Goal: Task Accomplishment & Management: Manage account settings

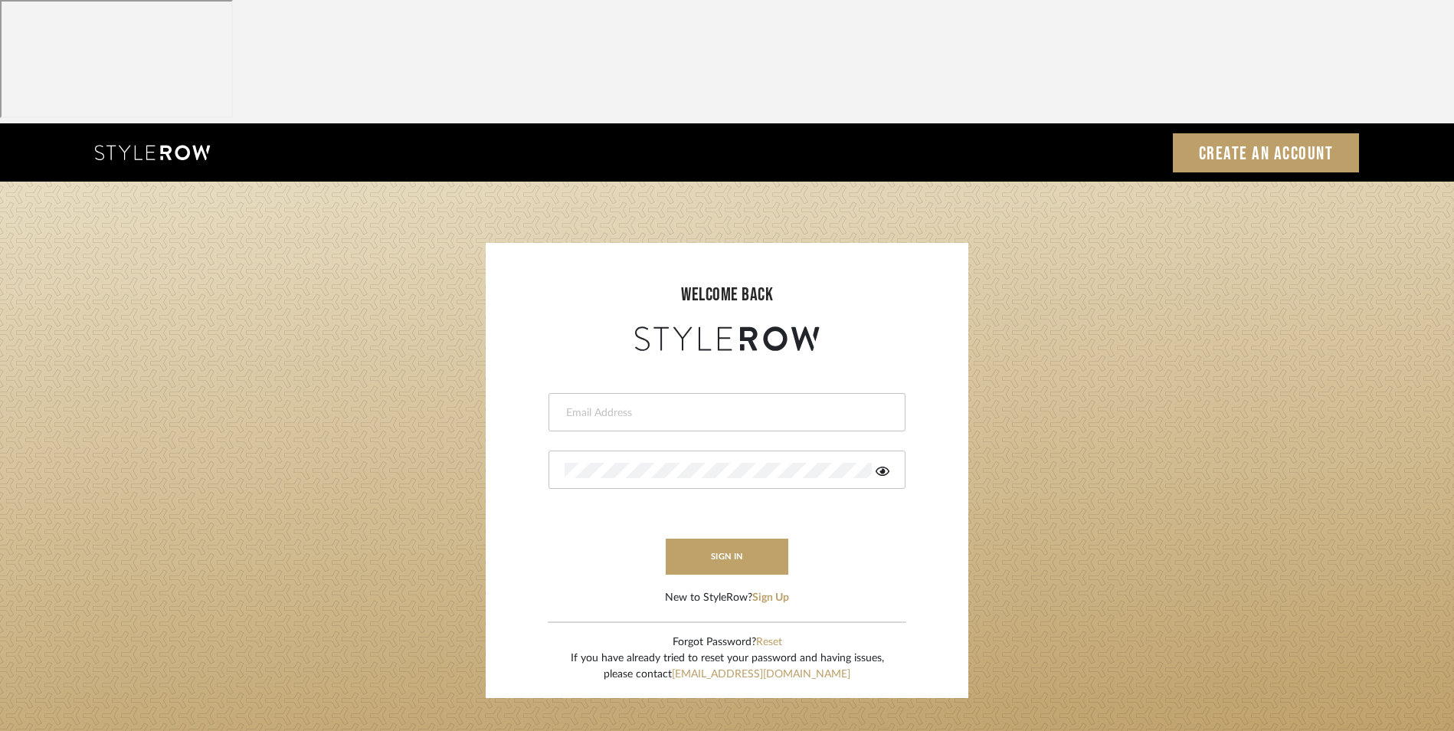
click at [672, 393] on div at bounding box center [726, 412] width 357 height 38
click at [669, 405] on input "email" at bounding box center [724, 412] width 321 height 15
type input "info@dmaestheticsdecor.com"
click at [607, 450] on div at bounding box center [726, 469] width 357 height 38
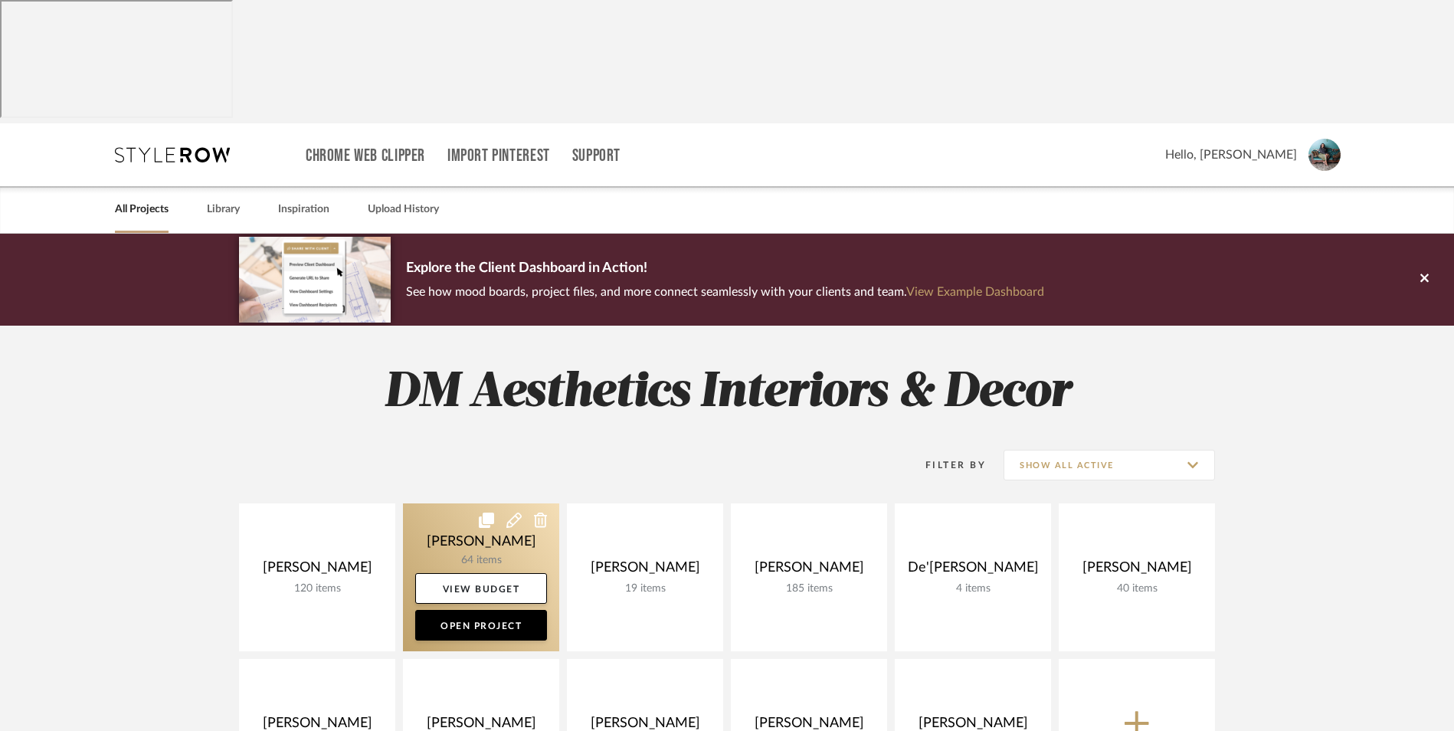
click at [448, 503] on link at bounding box center [481, 577] width 156 height 148
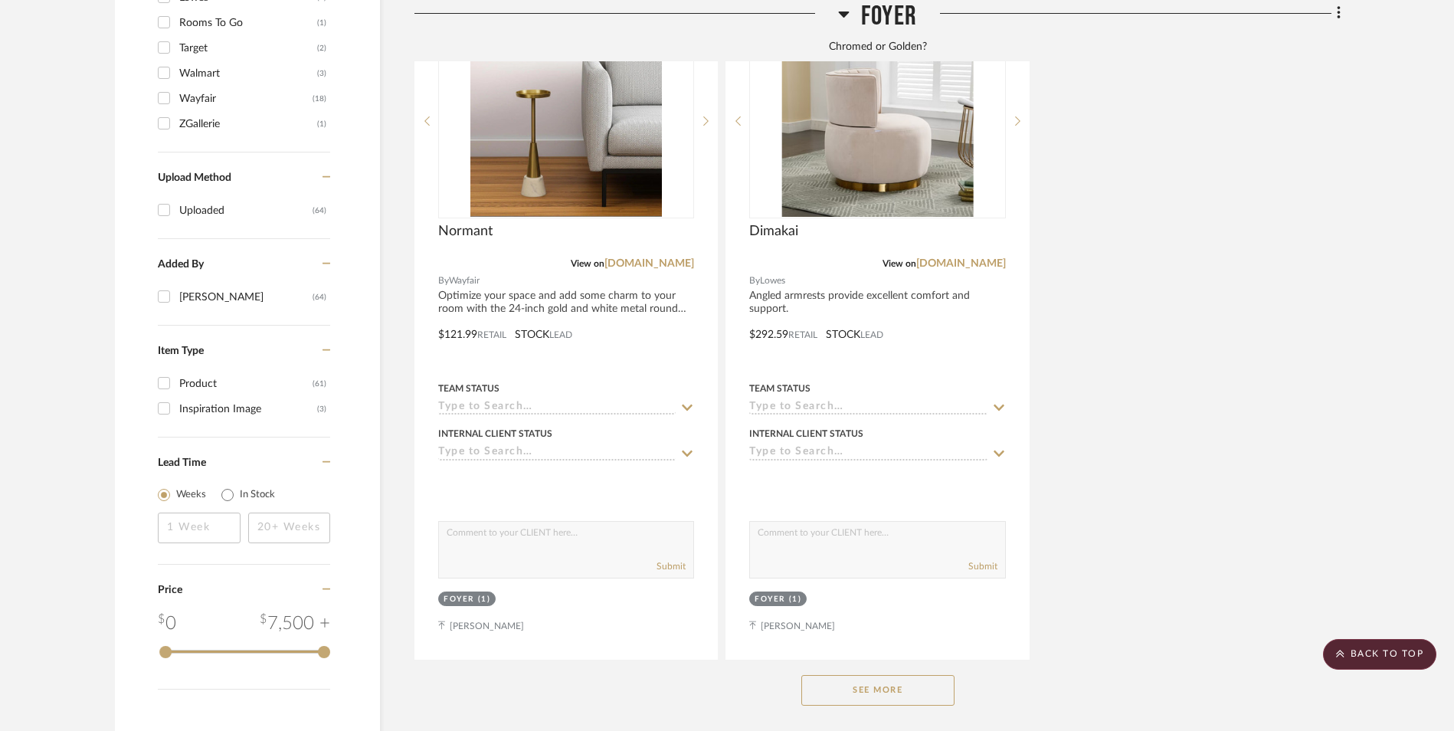
scroll to position [2145, 0]
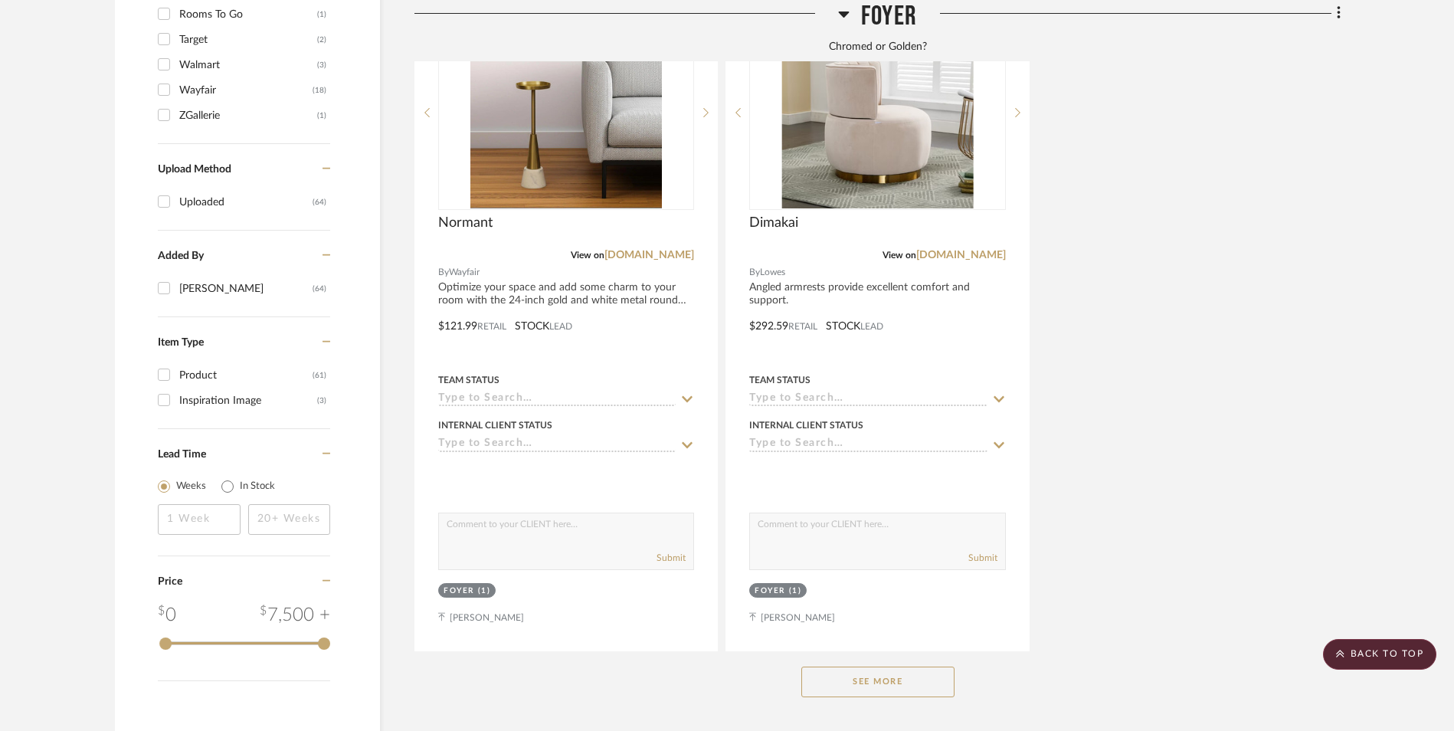
click at [925, 666] on button "See More" at bounding box center [877, 681] width 153 height 31
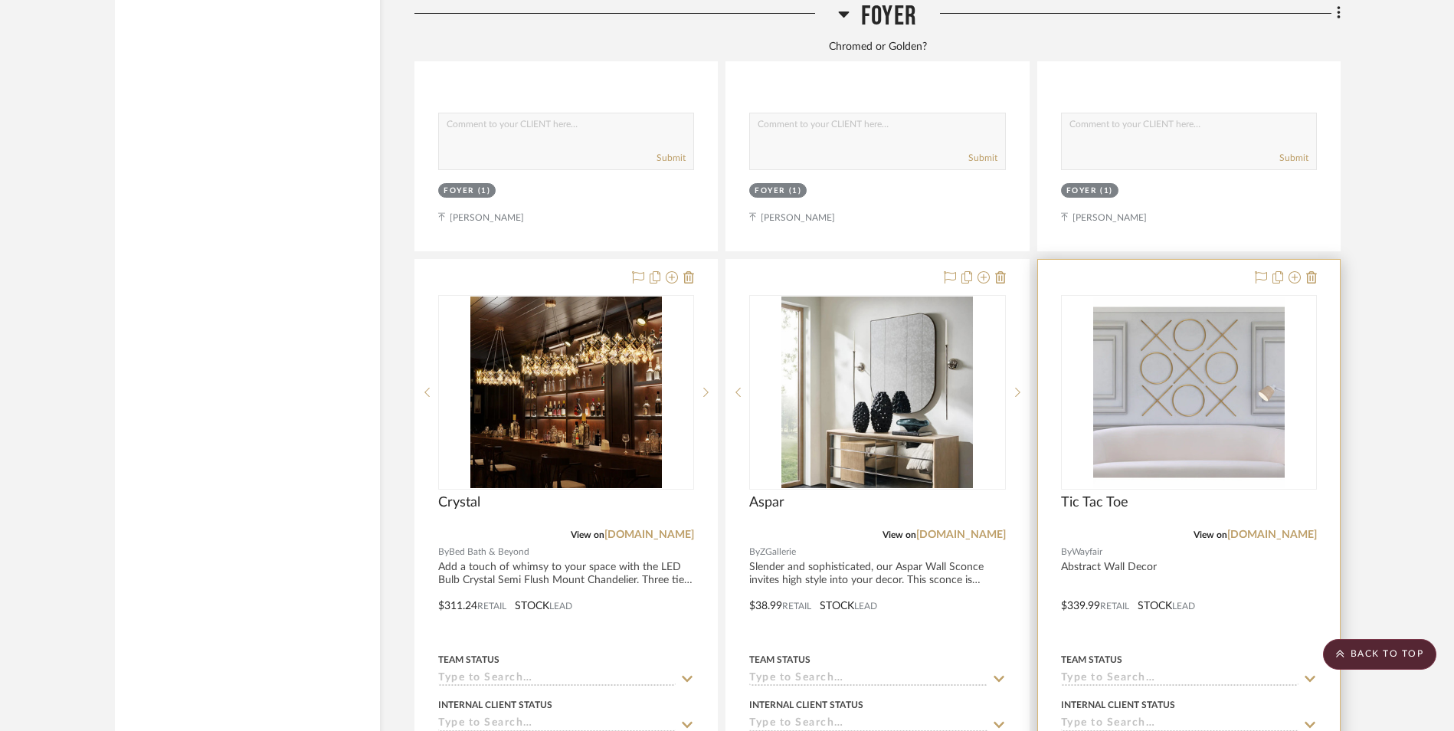
scroll to position [3217, 0]
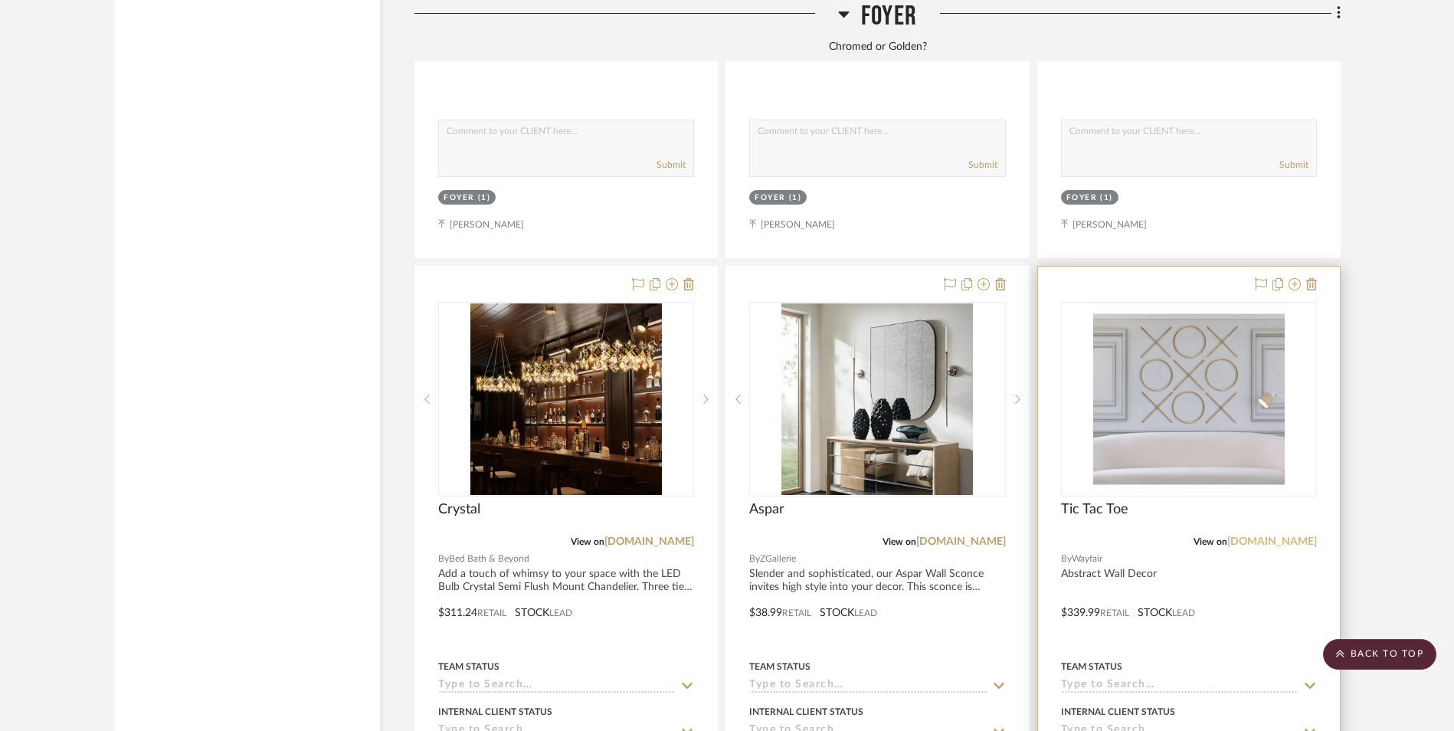
drag, startPoint x: 1284, startPoint y: 419, endPoint x: 1307, endPoint y: 420, distance: 23.8
click at [1284, 536] on link "[DOMAIN_NAME]" at bounding box center [1272, 541] width 90 height 11
click at [0, 0] on img at bounding box center [0, 0] width 0 height 0
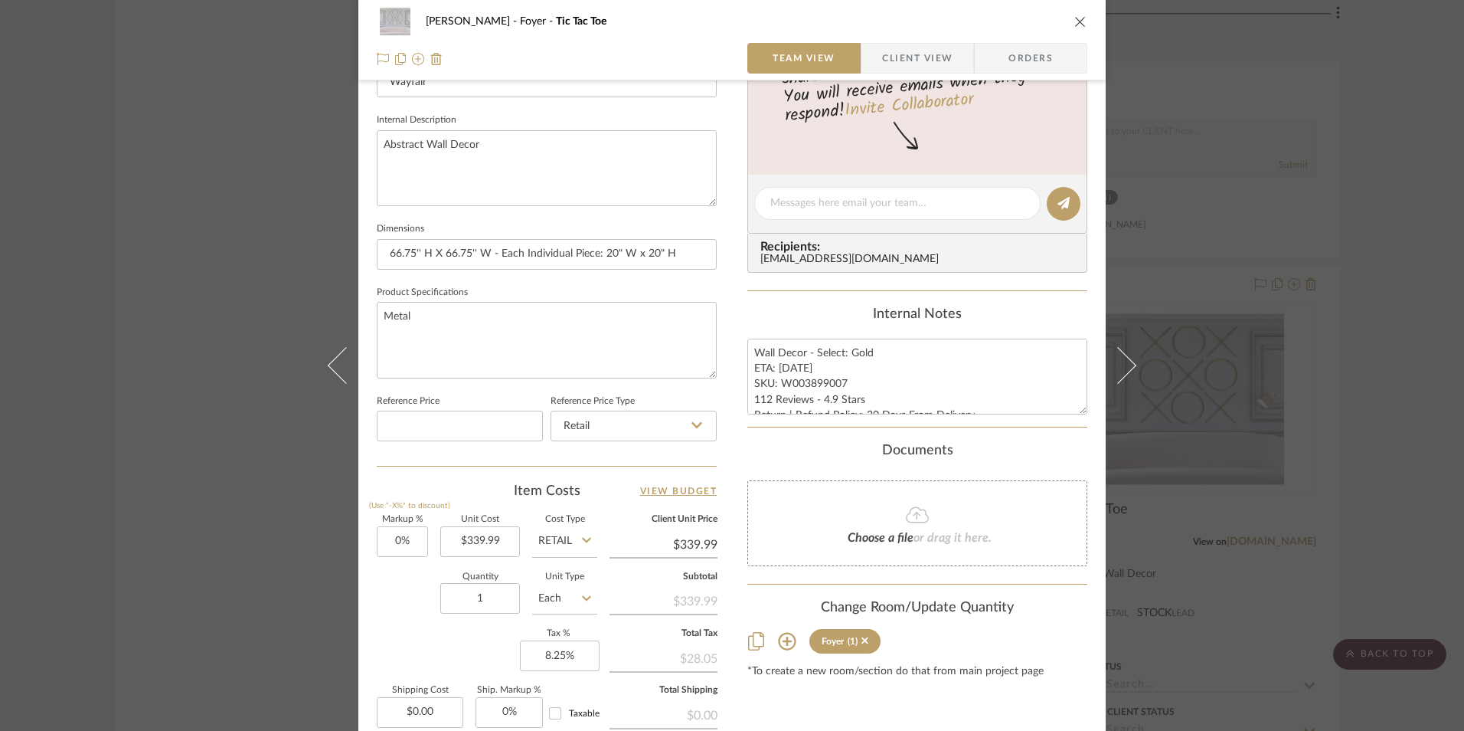
scroll to position [536, 0]
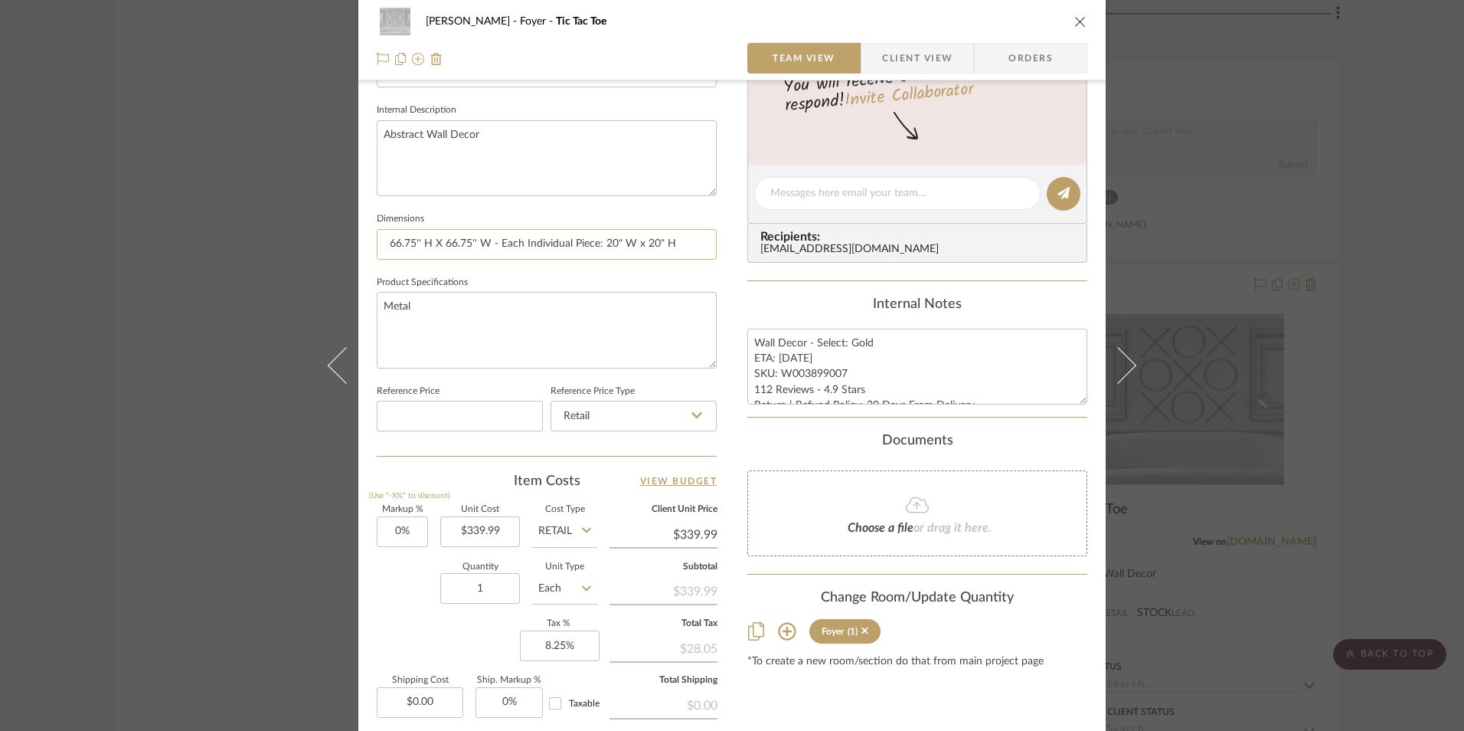
click at [584, 244] on input "66.75'' H X 66.75'' W - Each Individual Piece: 20" W x 20" H" at bounding box center [547, 244] width 340 height 31
drag, startPoint x: 669, startPoint y: 240, endPoint x: 600, endPoint y: 242, distance: 69.0
click at [600, 242] on input "66.75'' H X 66.75'' W - Each Individual Piece: 20" W x 20" H" at bounding box center [547, 244] width 340 height 31
drag, startPoint x: 676, startPoint y: 243, endPoint x: 496, endPoint y: 244, distance: 179.2
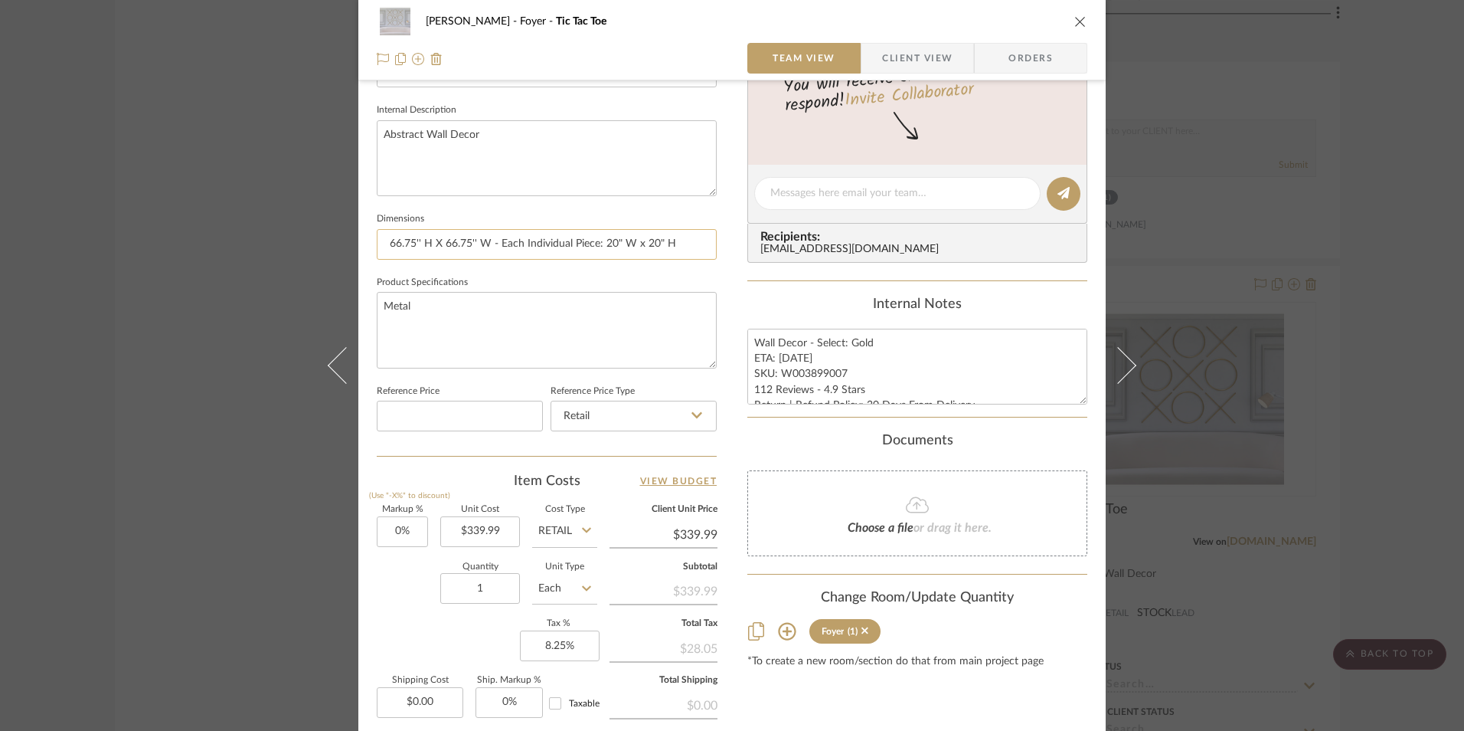
click at [496, 244] on input "66.75'' H X 66.75'' W - Each Individual Piece: 20" W x 20" H" at bounding box center [547, 244] width 340 height 31
type input "66.75'' H X 66.75'' W - X Pieces:"
click at [584, 246] on input "66.75'' H X 66.75'' W - X Pieces:" at bounding box center [547, 244] width 340 height 31
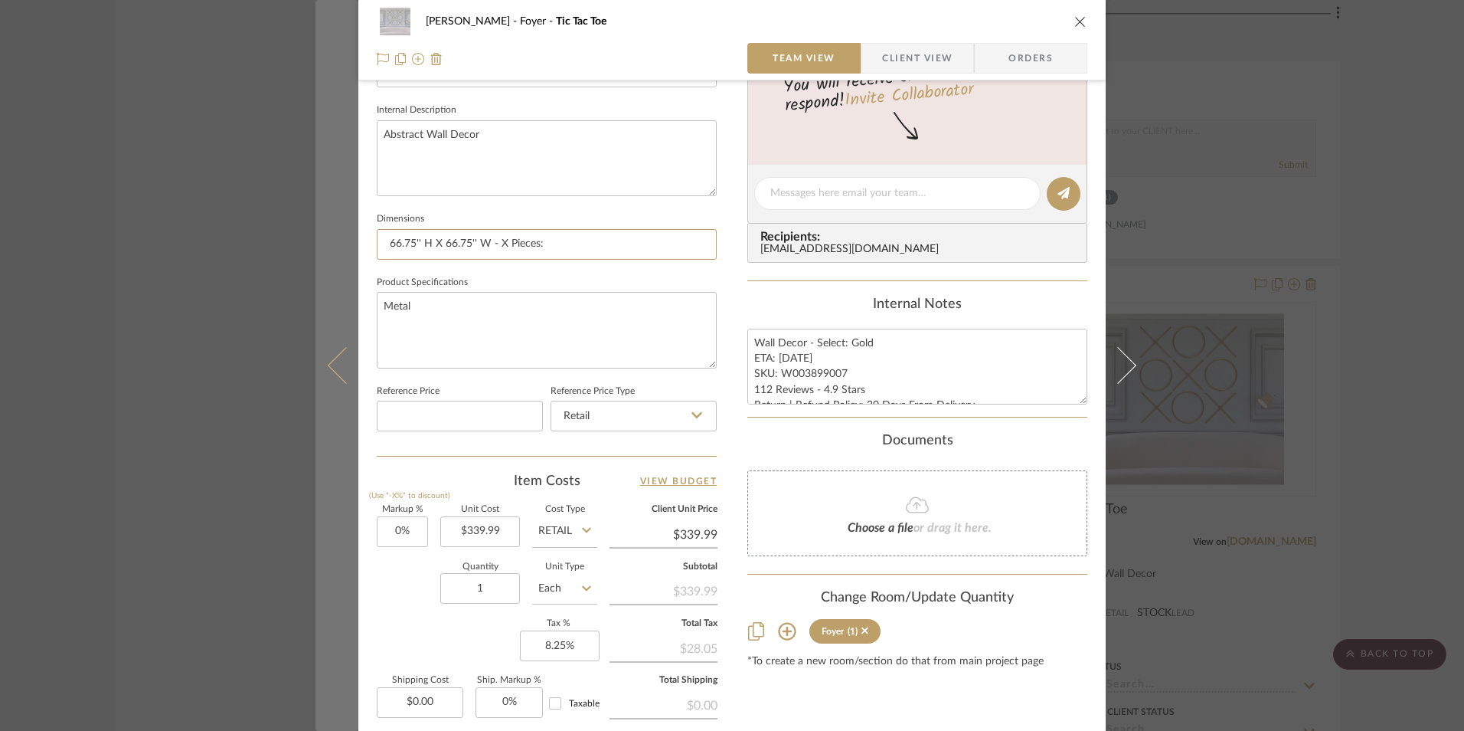
drag, startPoint x: 494, startPoint y: 240, endPoint x: 324, endPoint y: 240, distance: 170.0
click at [324, 240] on mat-dialog-content "[PERSON_NAME] Foyer Tic Tac Toe Team View Client View Orders Team-Facing Detail…" at bounding box center [732, 182] width 833 height 1415
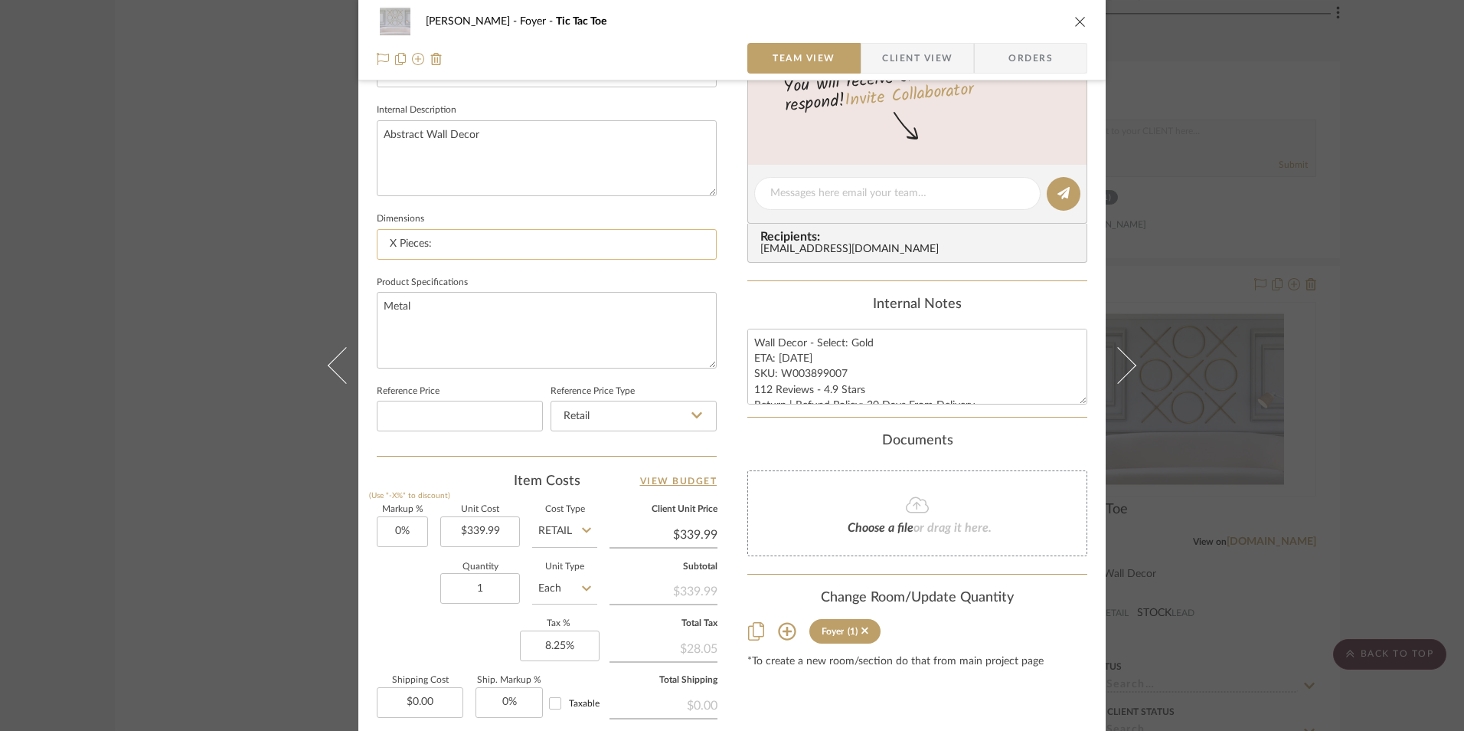
click at [466, 247] on input "X Pieces:" at bounding box center [547, 244] width 340 height 31
type input "X Pieces: 13" W x 13" H"
click at [527, 246] on input "X Pieces: 13" W x 13" H" at bounding box center [547, 244] width 340 height 31
type input "X Pieces: 13" W x 13" H x 0.75" D; Y Pieces:"
click at [622, 248] on input "X Pieces: 13" W x 13" H x 0.75" D; Y Pieces:" at bounding box center [547, 244] width 340 height 31
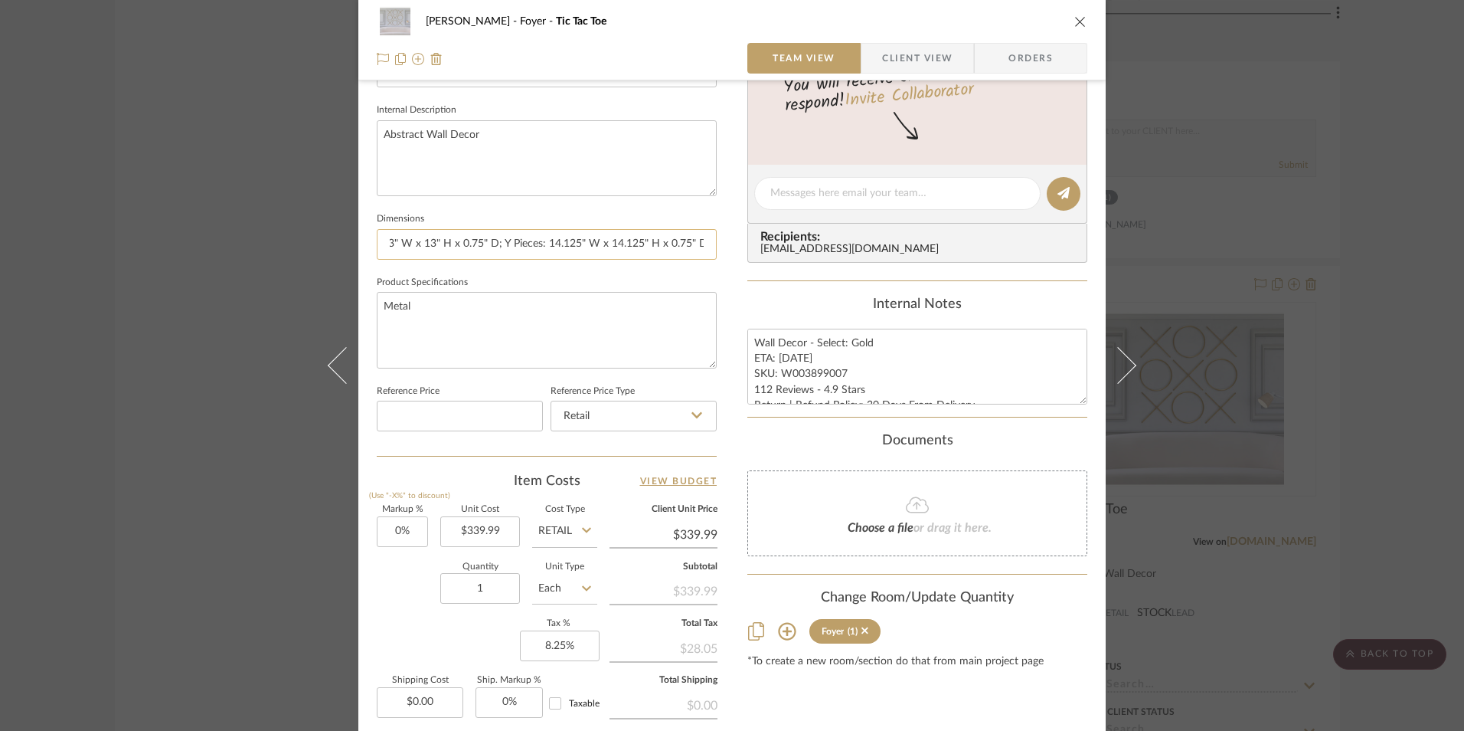
scroll to position [0, 55]
type input "X Pieces: 13" W x 13" H x 0.75" D; Y Pieces: 14.125" W x 14.125" H x 0.75" D"
click at [535, 329] on textarea "Metal" at bounding box center [547, 330] width 340 height 76
click at [819, 368] on textarea "Wall Decor - Select: Gold ETA: [DATE] SKU: W003899007 112 Reviews - 4.9 Stars R…" at bounding box center [918, 367] width 340 height 76
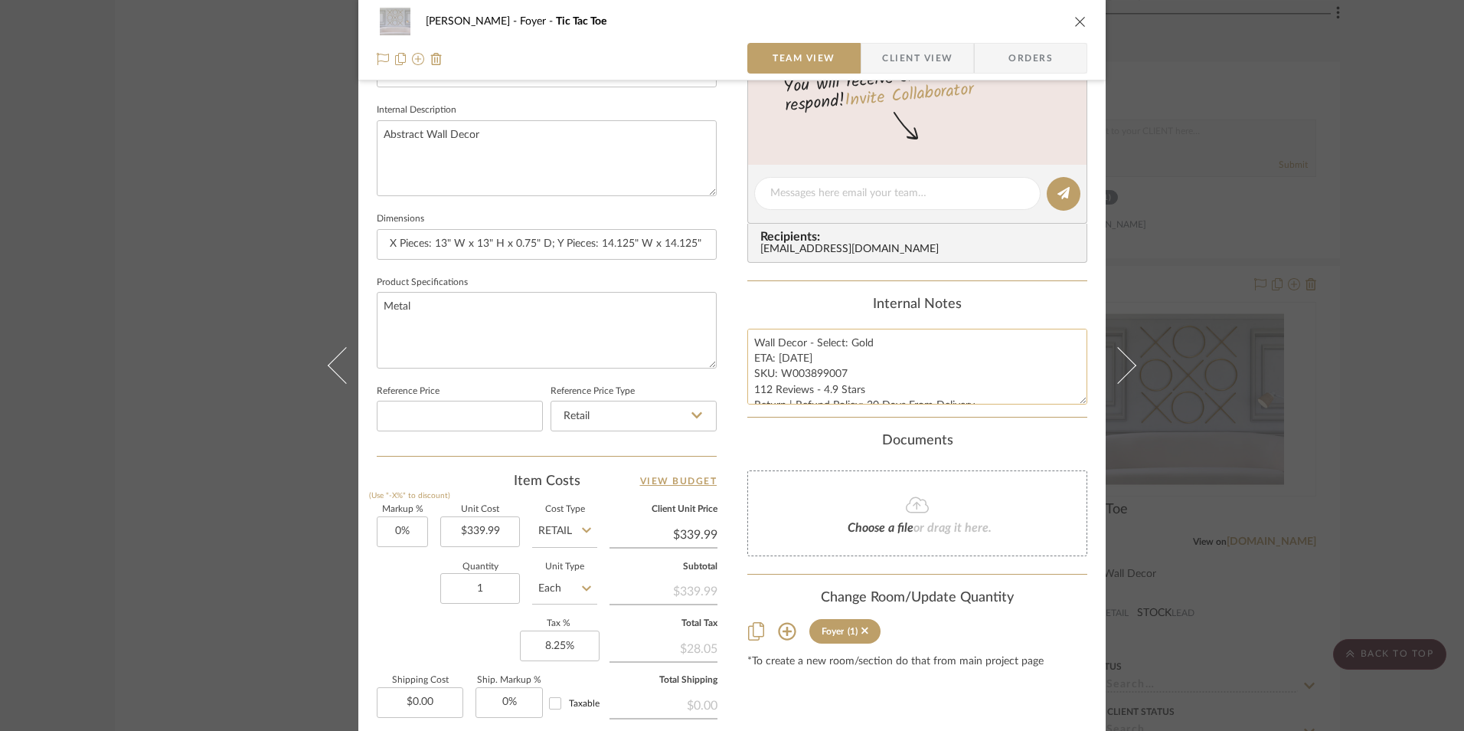
drag, startPoint x: 842, startPoint y: 371, endPoint x: 778, endPoint y: 371, distance: 63.6
click at [778, 371] on textarea "Wall Decor - Select: Gold ETA: [DATE] SKU: W003899007 112 Reviews - 4.9 Stars R…" at bounding box center [918, 367] width 340 height 76
paste textarea
type textarea "Wall Decor - Select: Gold ETA: [DATE] SKU: W003899007 112 Reviews - 4.9 Stars R…"
click at [820, 303] on div "Internal Notes" at bounding box center [918, 304] width 340 height 17
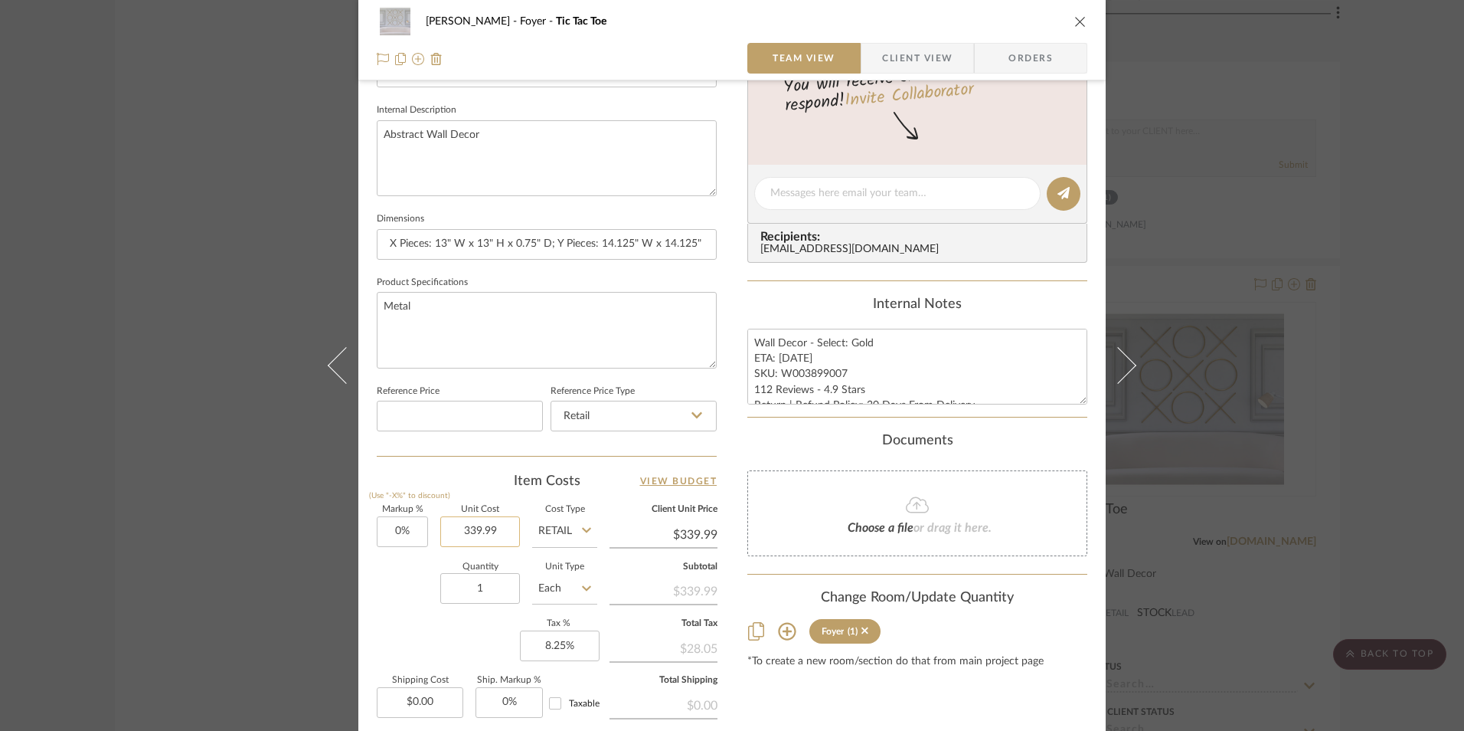
click at [475, 531] on input "339.99" at bounding box center [480, 531] width 80 height 31
type input "$219.99"
click at [515, 463] on div "Team-Facing Details Item Name Tic Tac Toe Brand Wayfair Internal Description Ab…" at bounding box center [547, 198] width 340 height 1261
type input "$219.99"
click at [793, 360] on textarea "Wall Decor - Select: Gold ETA: [DATE] SKU: W003899007 112 Reviews - 4.9 Stars R…" at bounding box center [918, 367] width 340 height 76
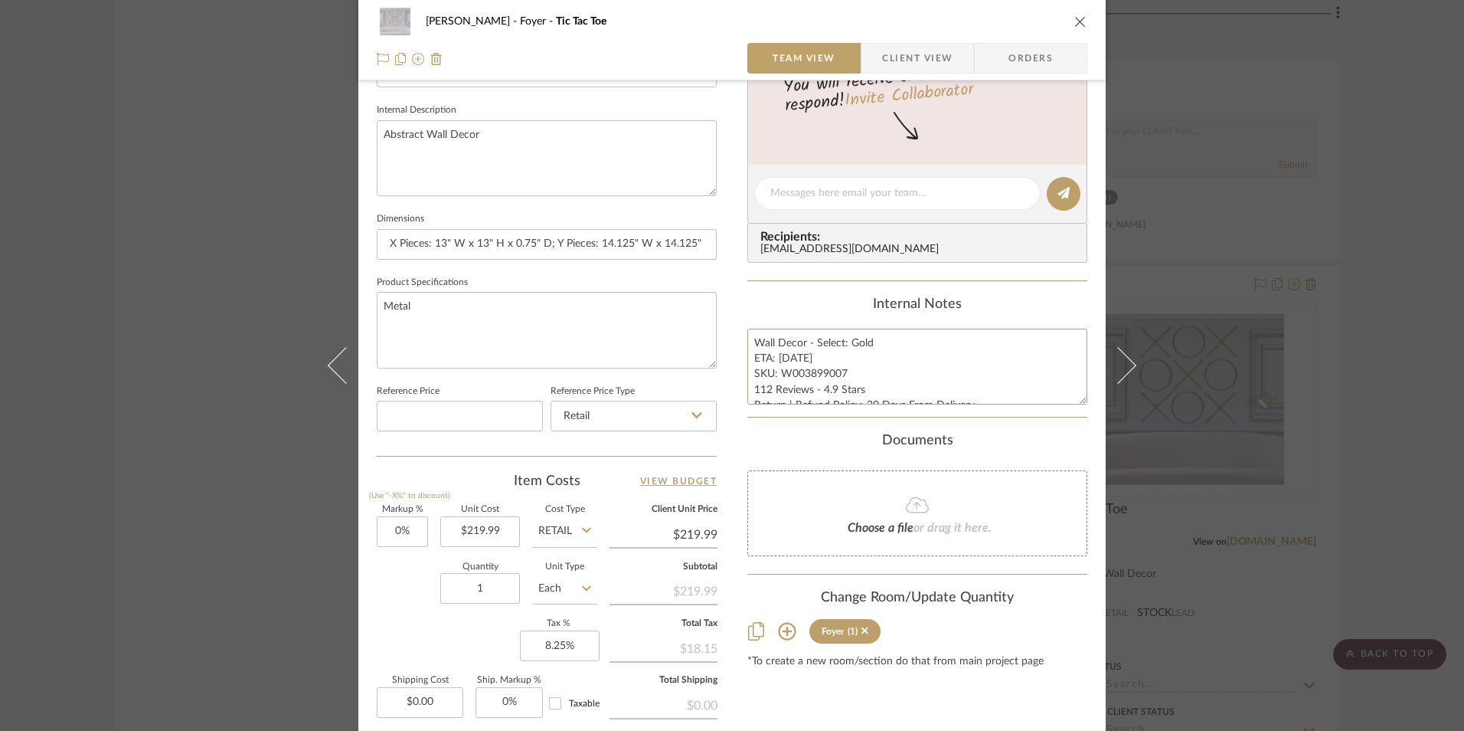
type textarea "Wall Decor - Select: Gold ETA: [DATE] SKU: W003899007 112 Reviews - 4.9 Stars R…"
click at [836, 280] on summary-project-messaging "Tasks / To-Dos / team Messaging Leave yourself a note here or share next steps …" at bounding box center [918, 131] width 340 height 299
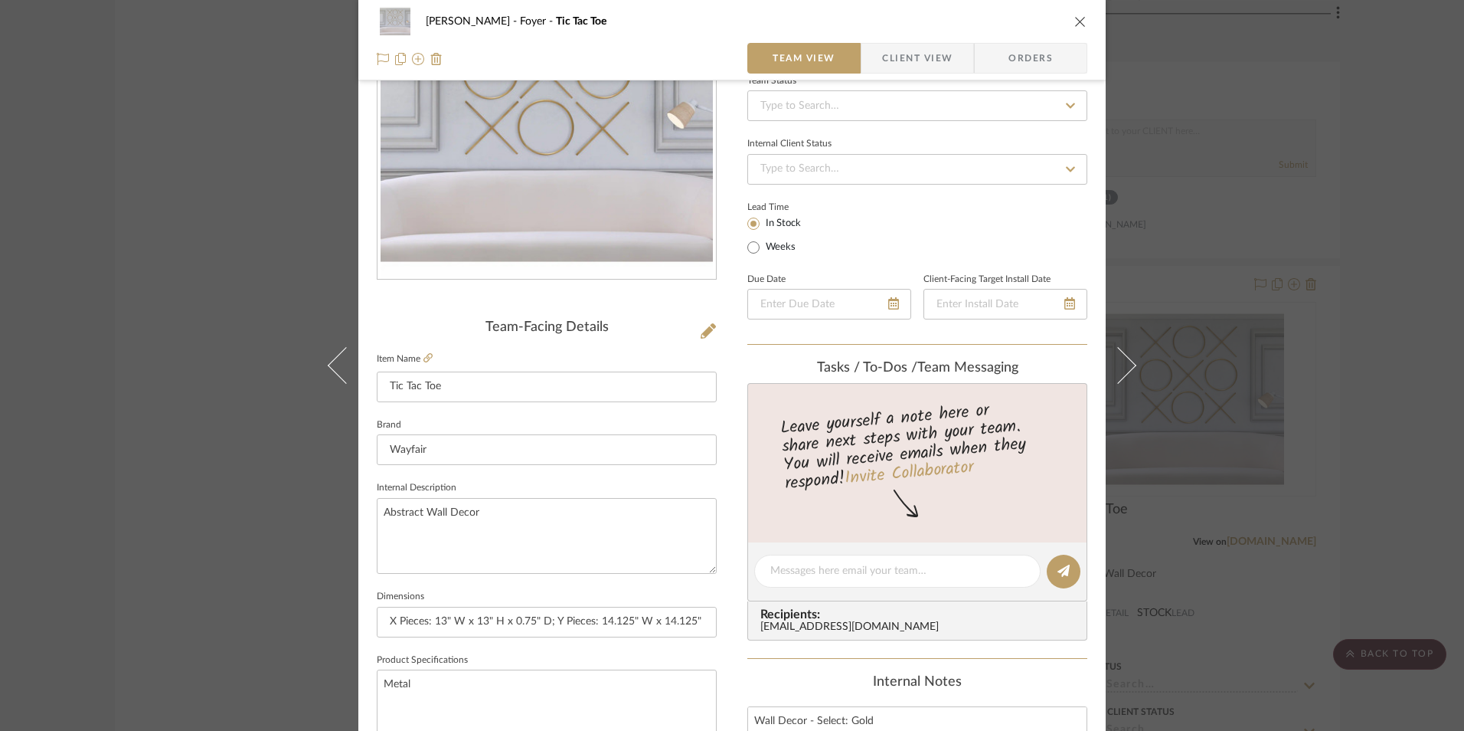
scroll to position [77, 0]
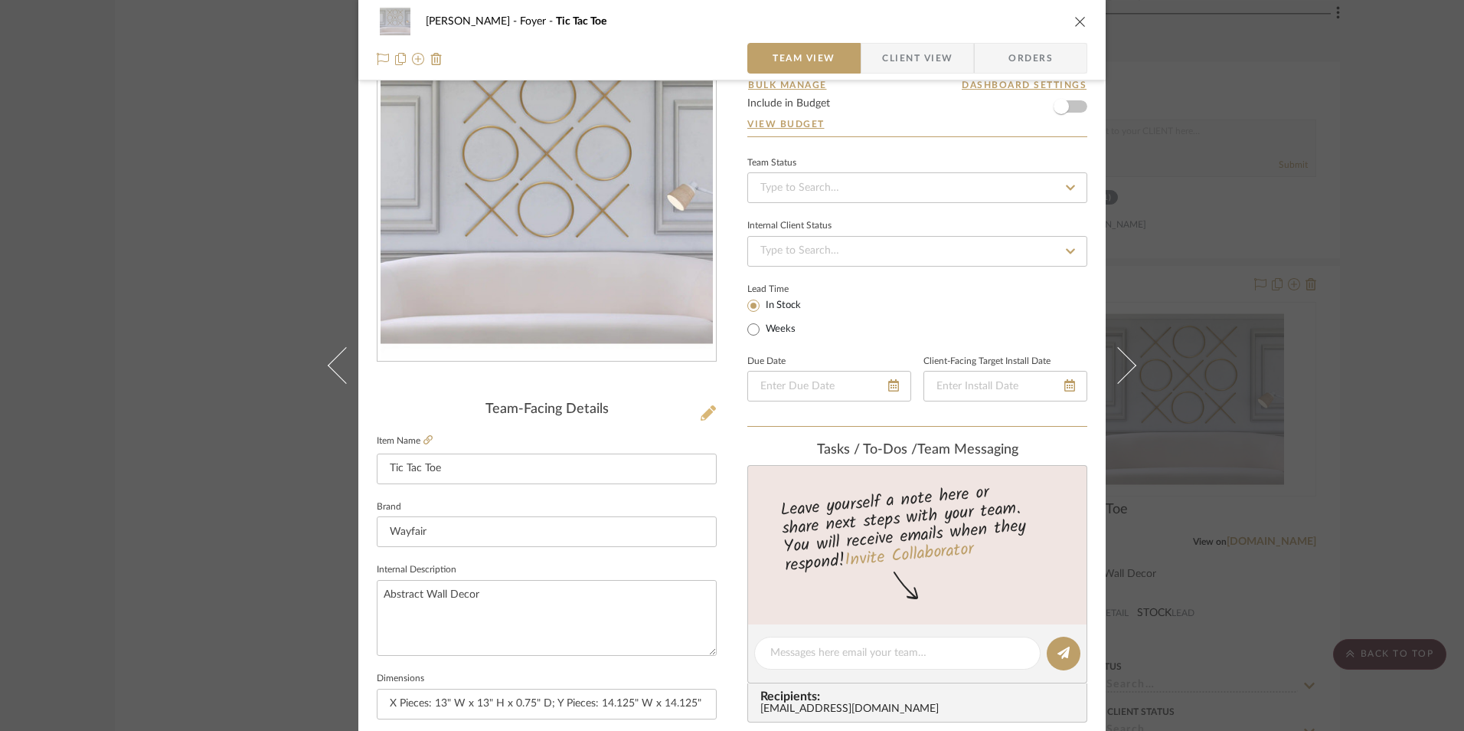
click at [705, 406] on icon at bounding box center [708, 412] width 15 height 15
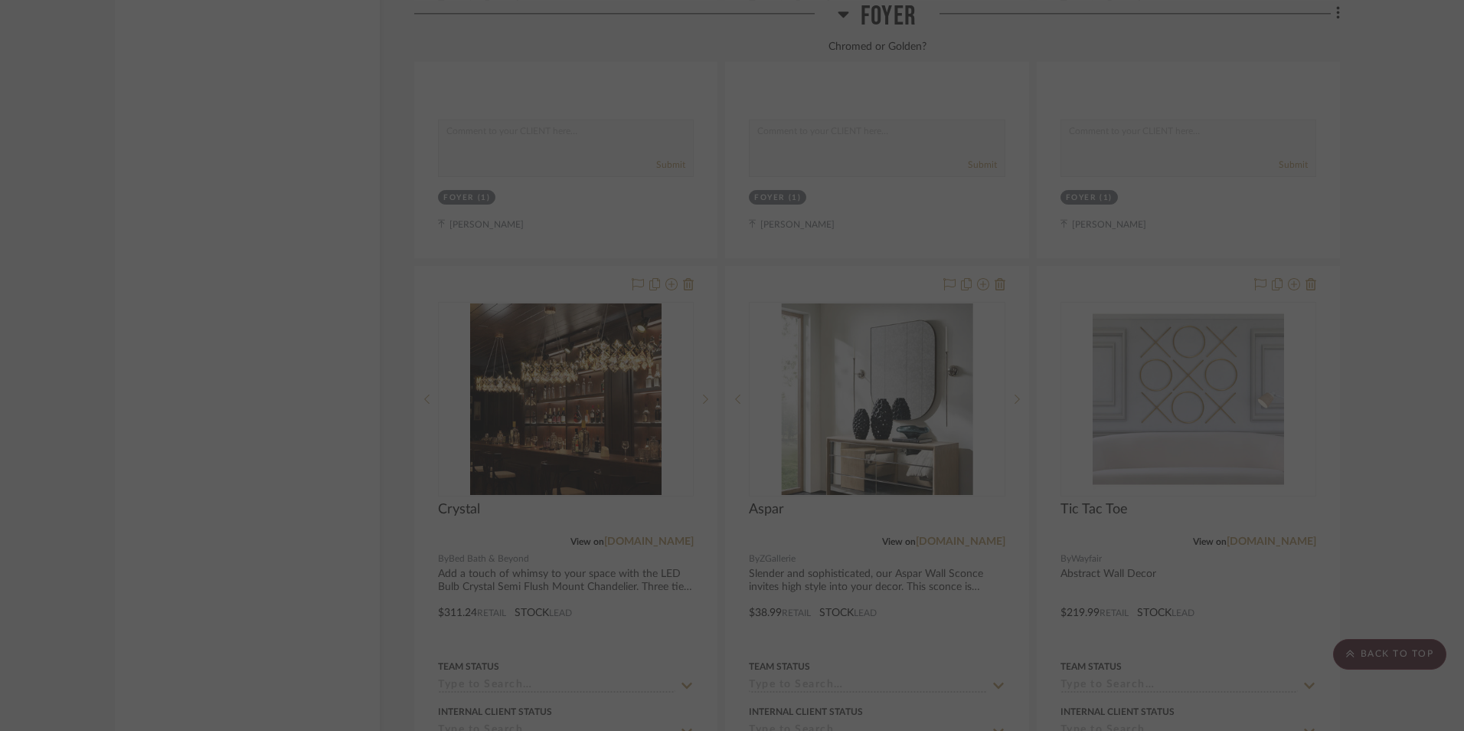
scroll to position [0, 0]
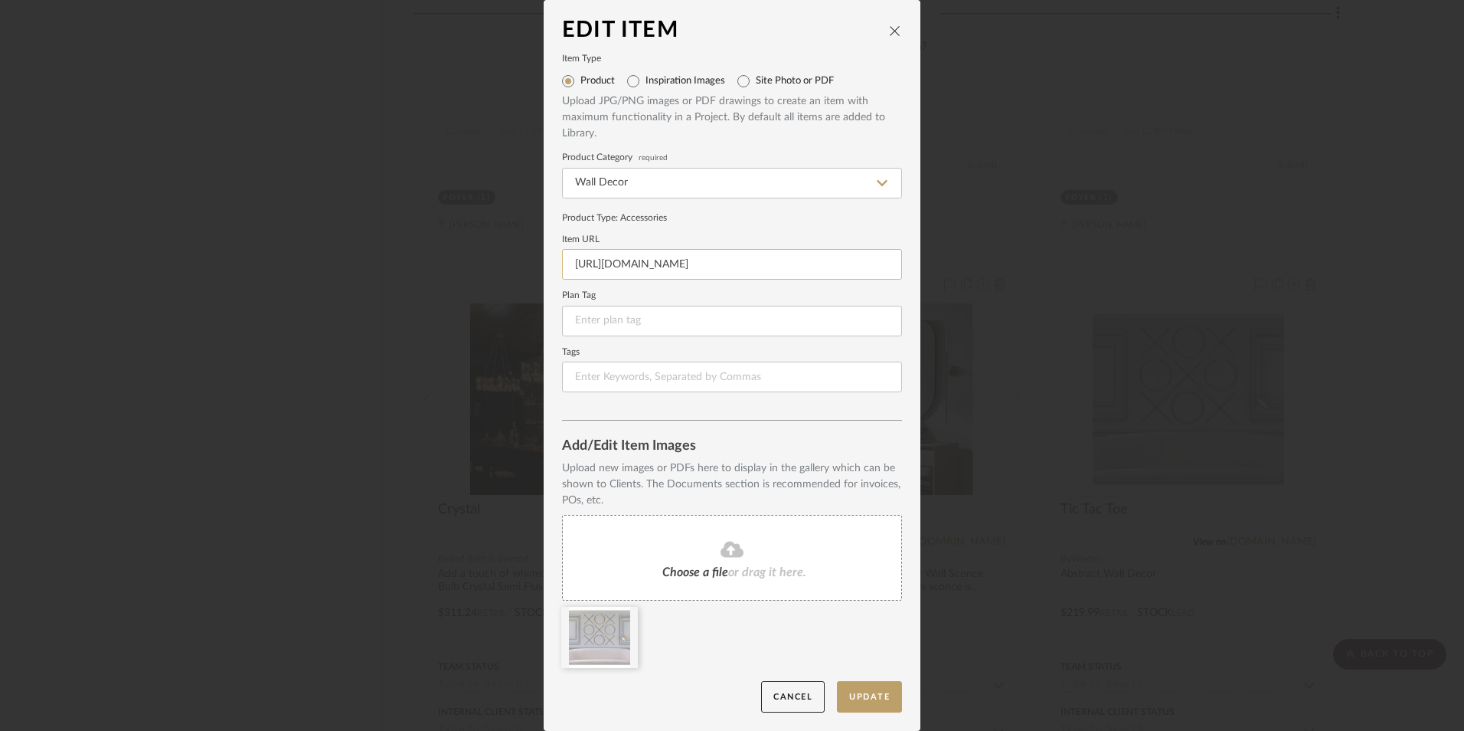
click at [682, 261] on input "[URL][DOMAIN_NAME]" at bounding box center [732, 264] width 340 height 31
paste input "[URL][DOMAIN_NAME]"
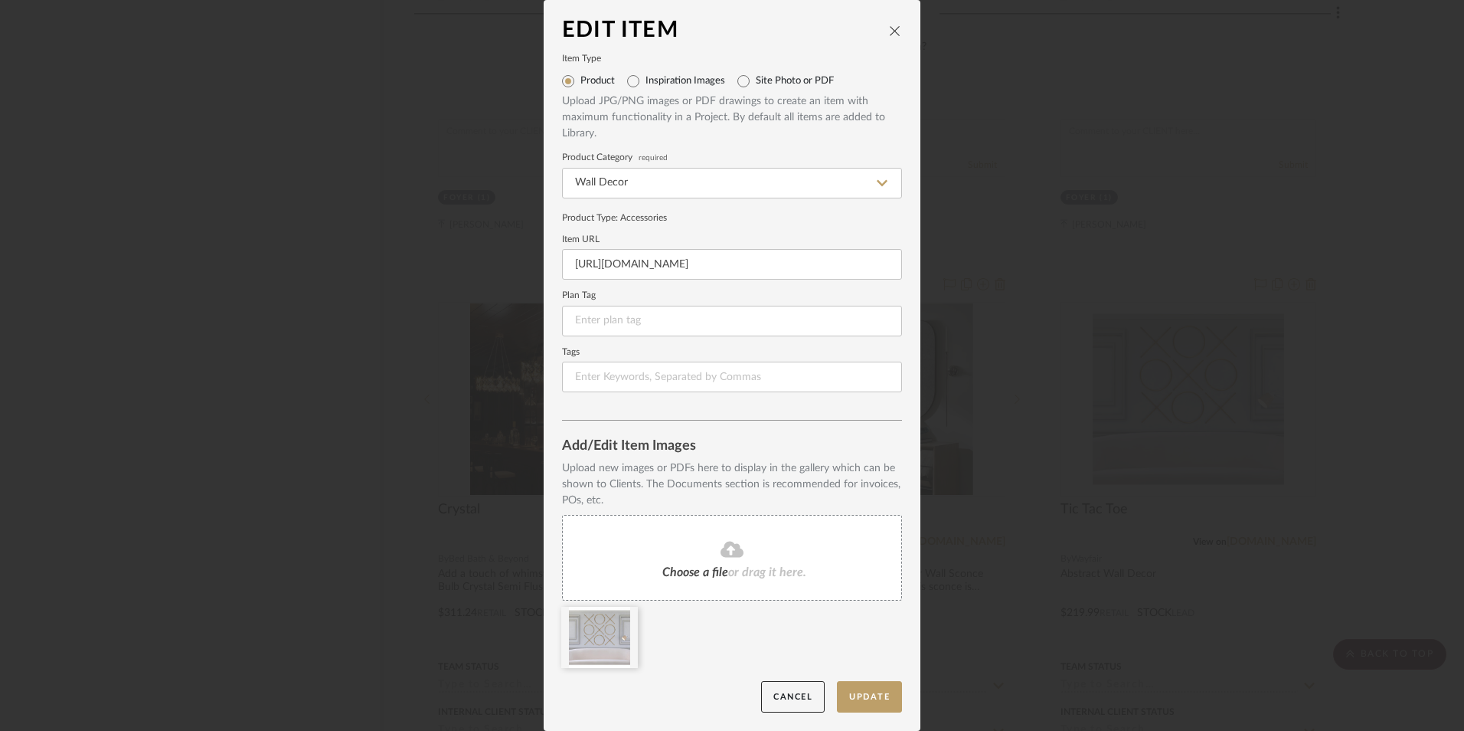
type input "[URL][DOMAIN_NAME]"
click at [712, 224] on form "Item Type Product Inspiration Images Site Photo or PDF Upload JPG/PNG images or…" at bounding box center [732, 223] width 340 height 337
click at [875, 702] on button "Update" at bounding box center [869, 696] width 65 height 31
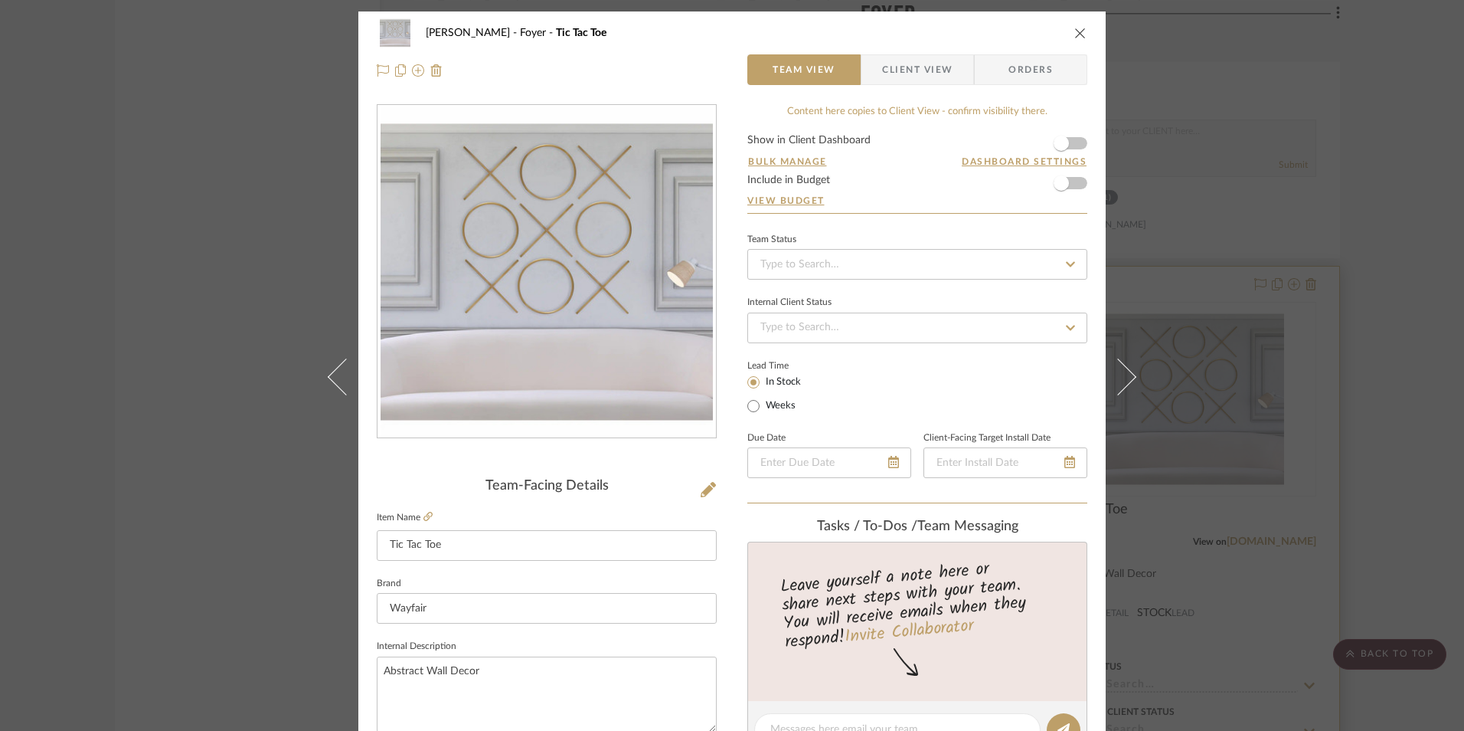
click at [1075, 31] on icon "close" at bounding box center [1081, 33] width 12 height 12
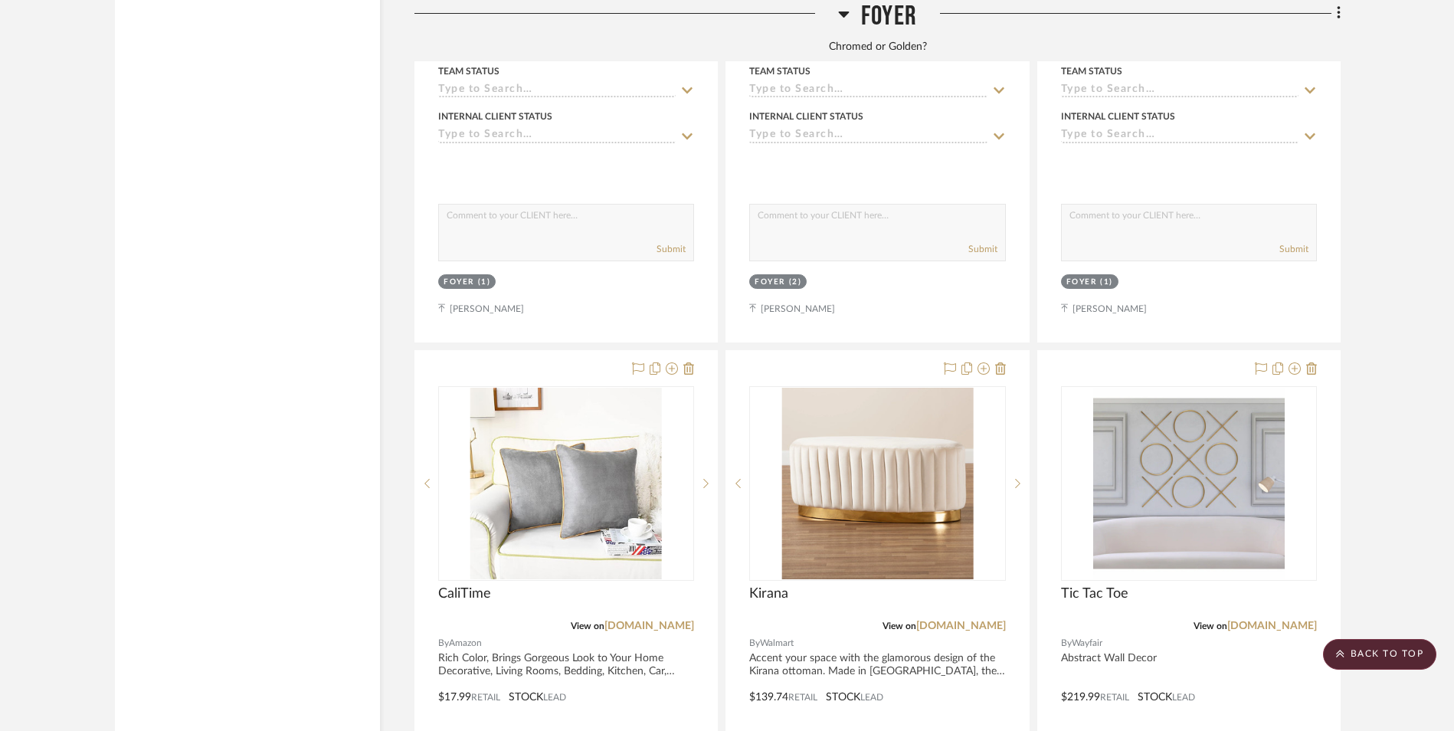
scroll to position [3310, 0]
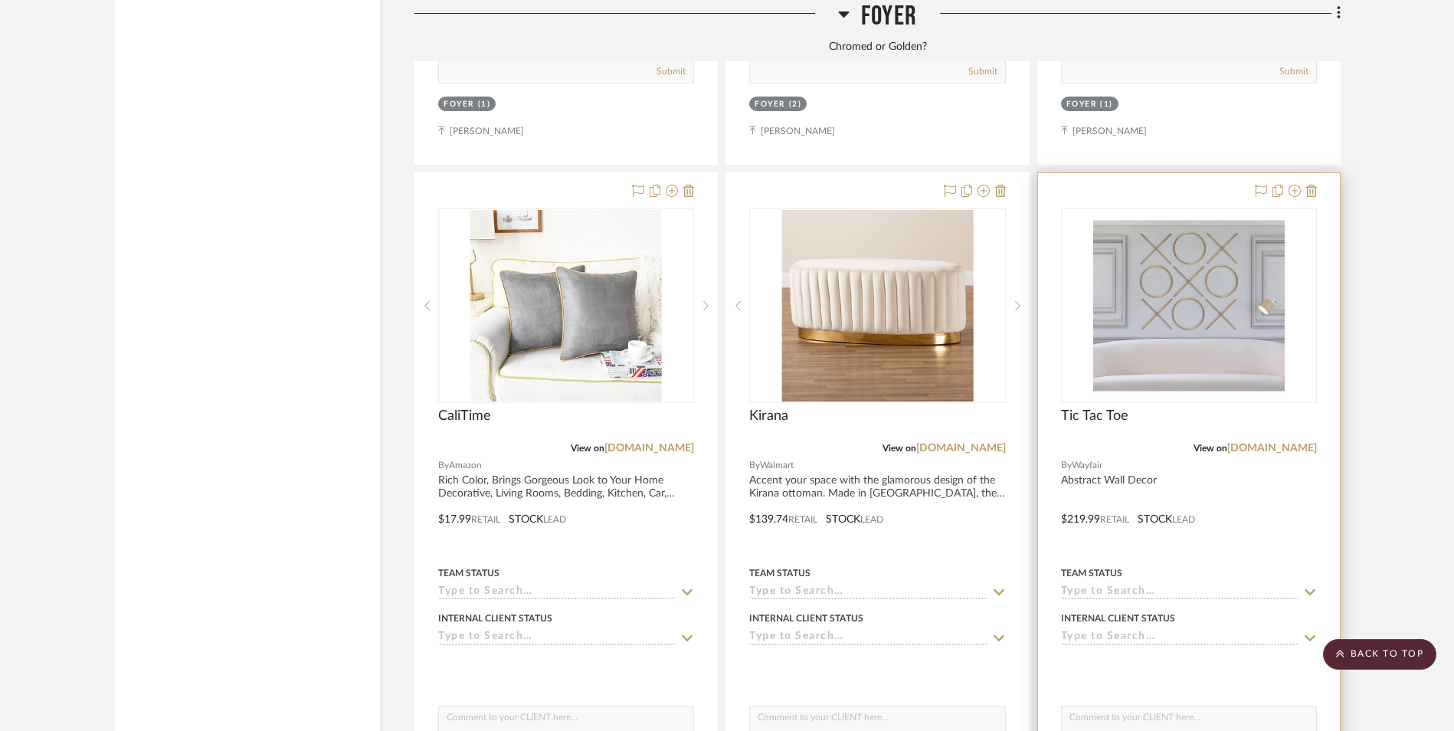
click at [1177, 210] on img "0" at bounding box center [1188, 305] width 191 height 191
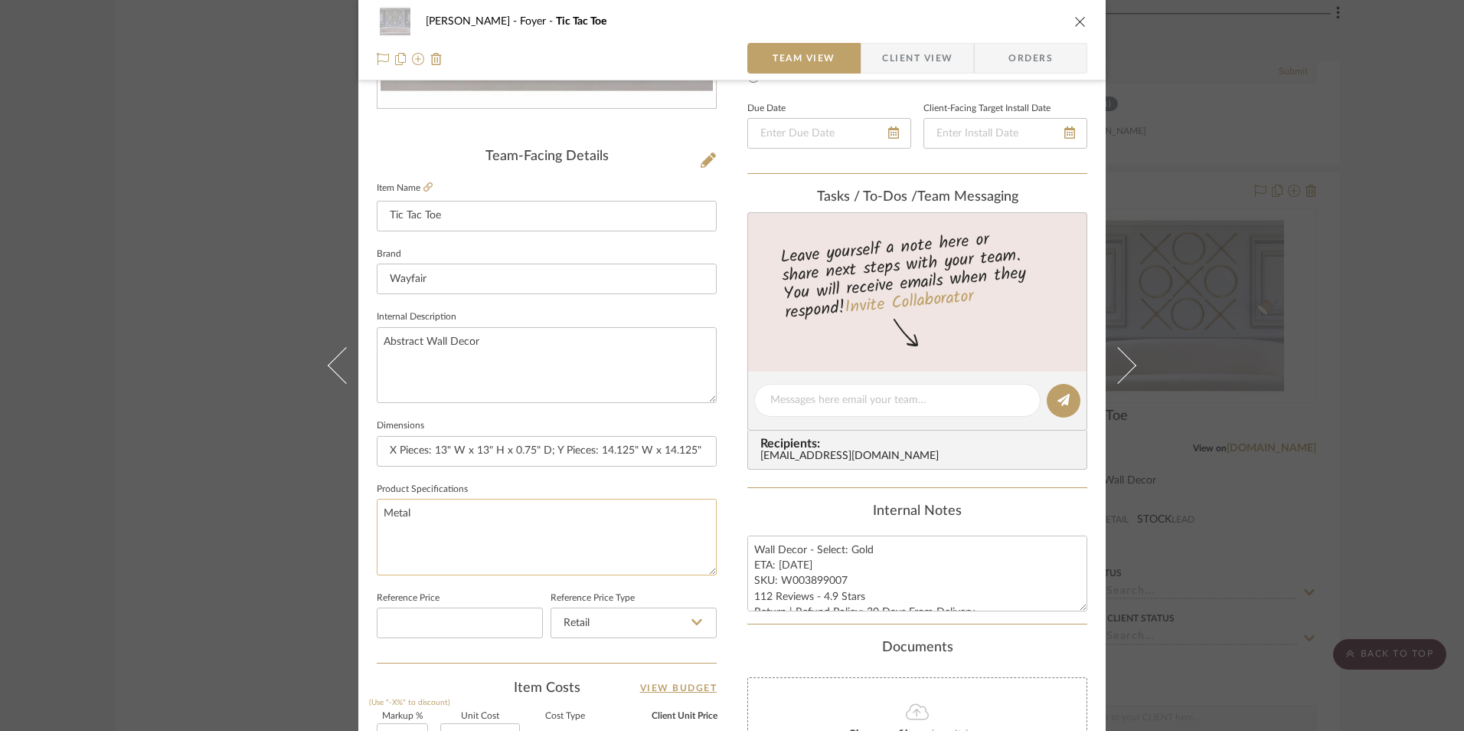
scroll to position [383, 0]
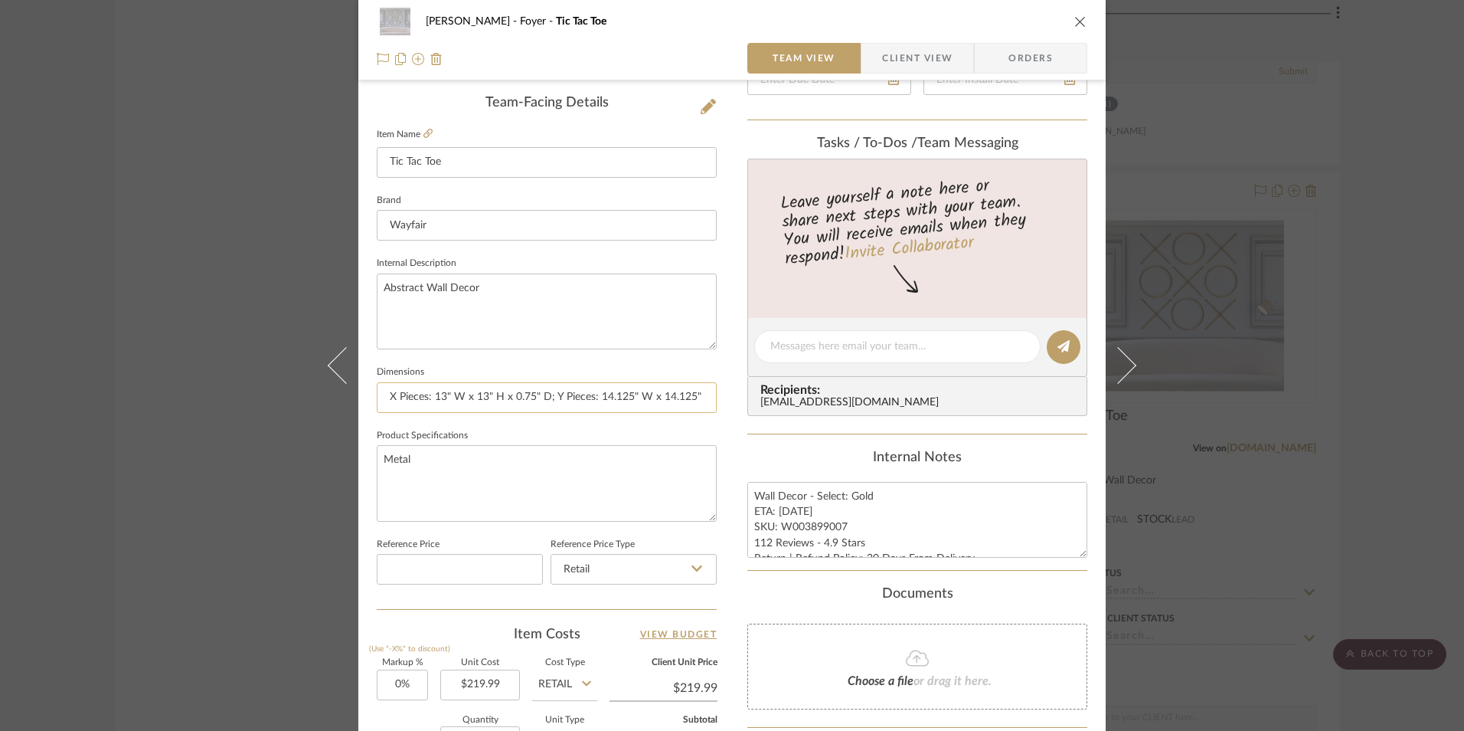
click at [636, 393] on input "X Pieces: 13" W x 13" H x 0.75" D; Y Pieces: 14.125" W x 14.125" H x 0.75" D" at bounding box center [547, 397] width 340 height 31
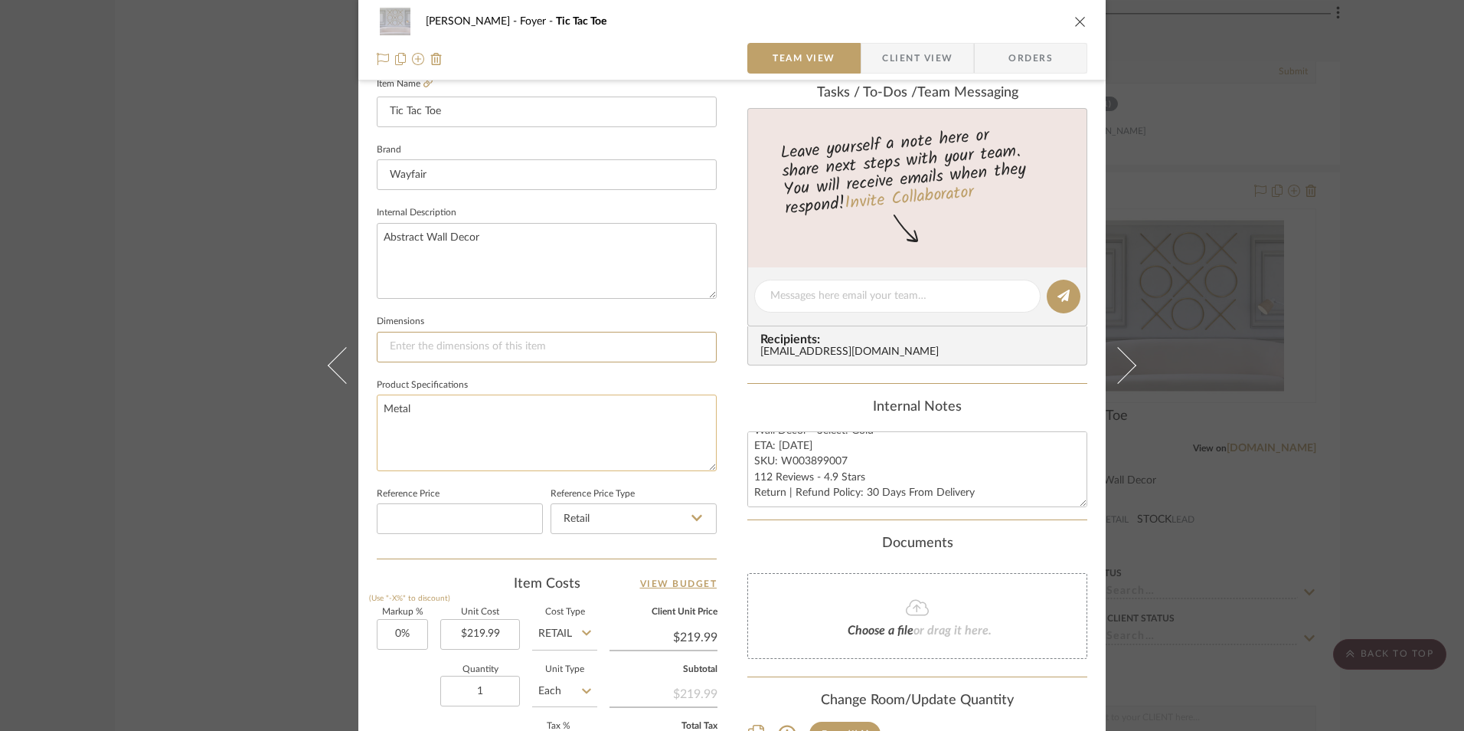
scroll to position [460, 0]
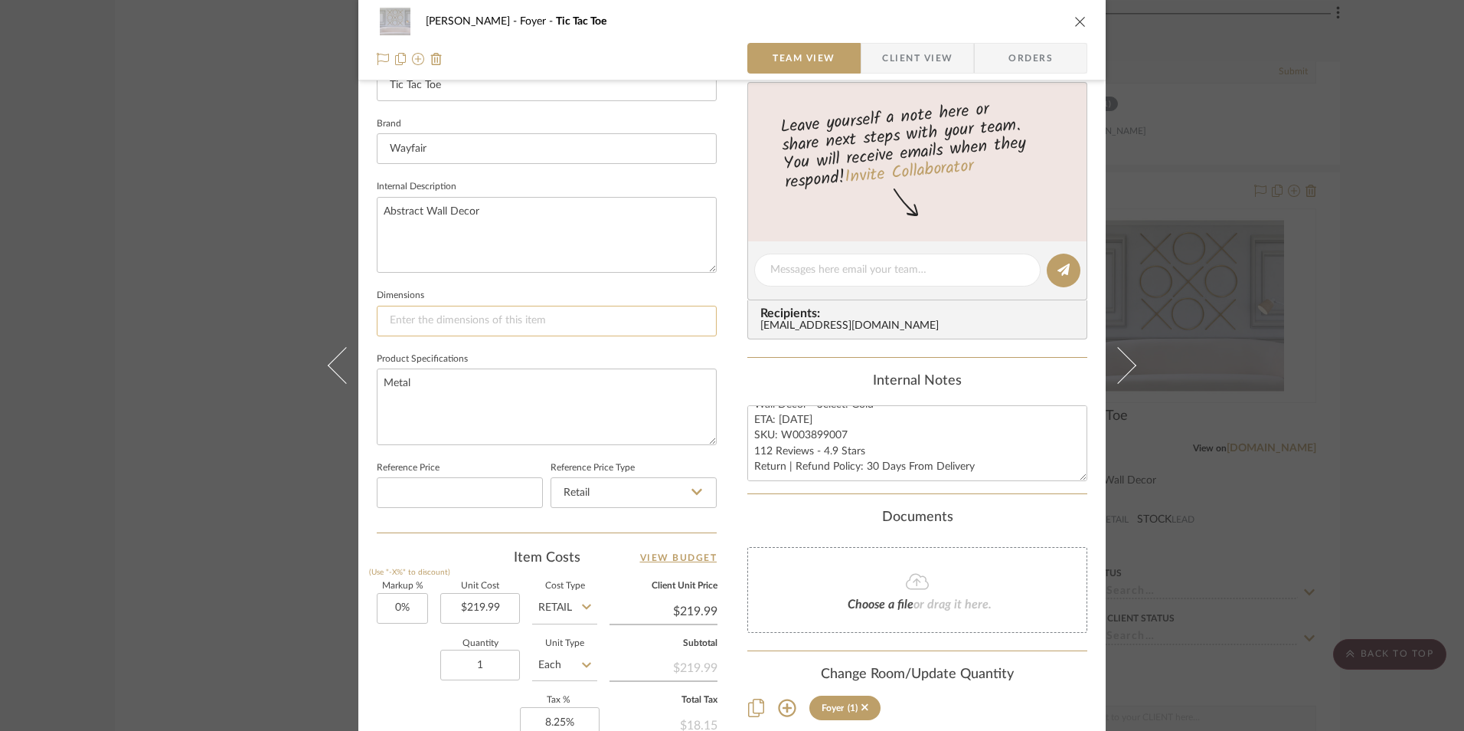
click at [497, 321] on input at bounding box center [547, 321] width 340 height 31
paste input "45.25" H x 45.25" W x 0.75" D"
type input "45.25" H x 45.25" W x 0.75" D"
click at [538, 290] on fieldset "Dimensions 45.25" H x 45.25" W x 0.75" D" at bounding box center [547, 310] width 340 height 51
click at [1075, 25] on icon "close" at bounding box center [1081, 21] width 12 height 12
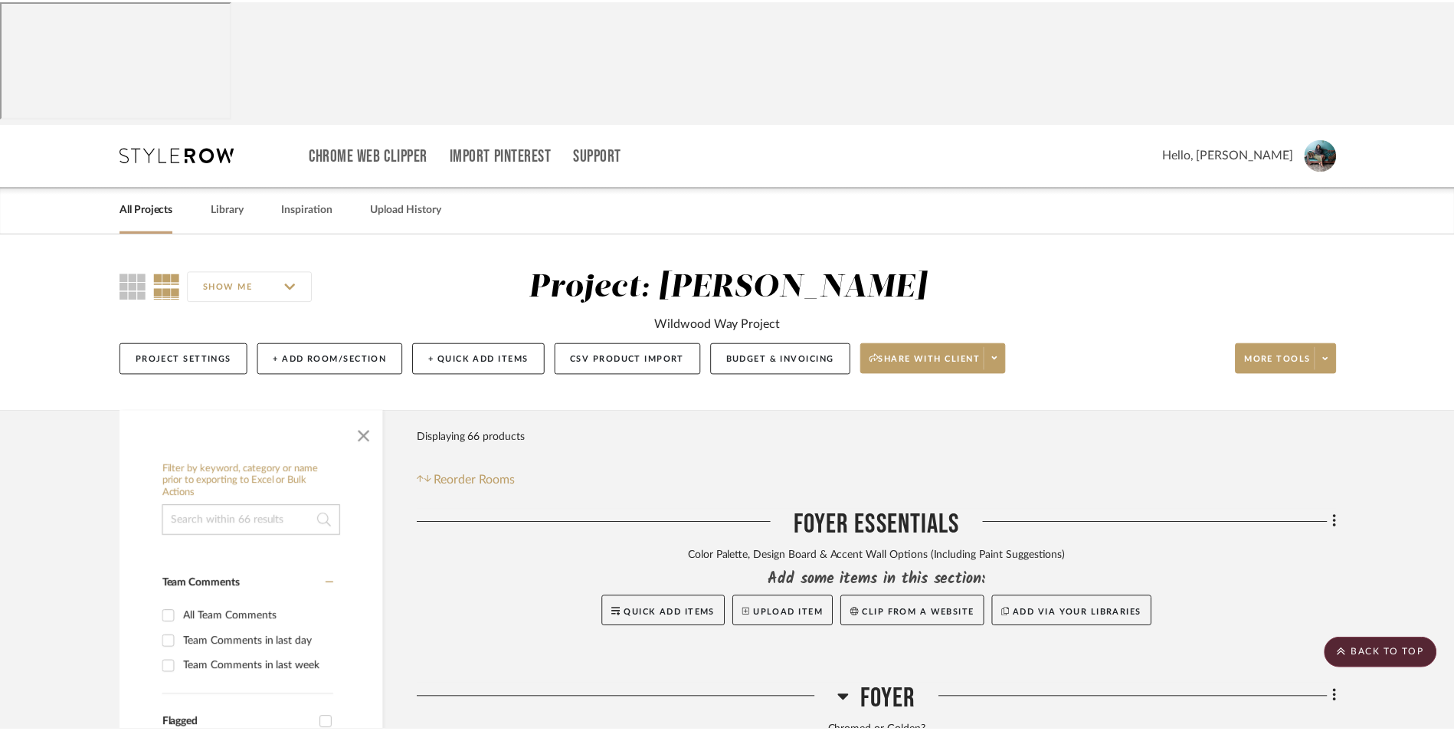
scroll to position [3310, 0]
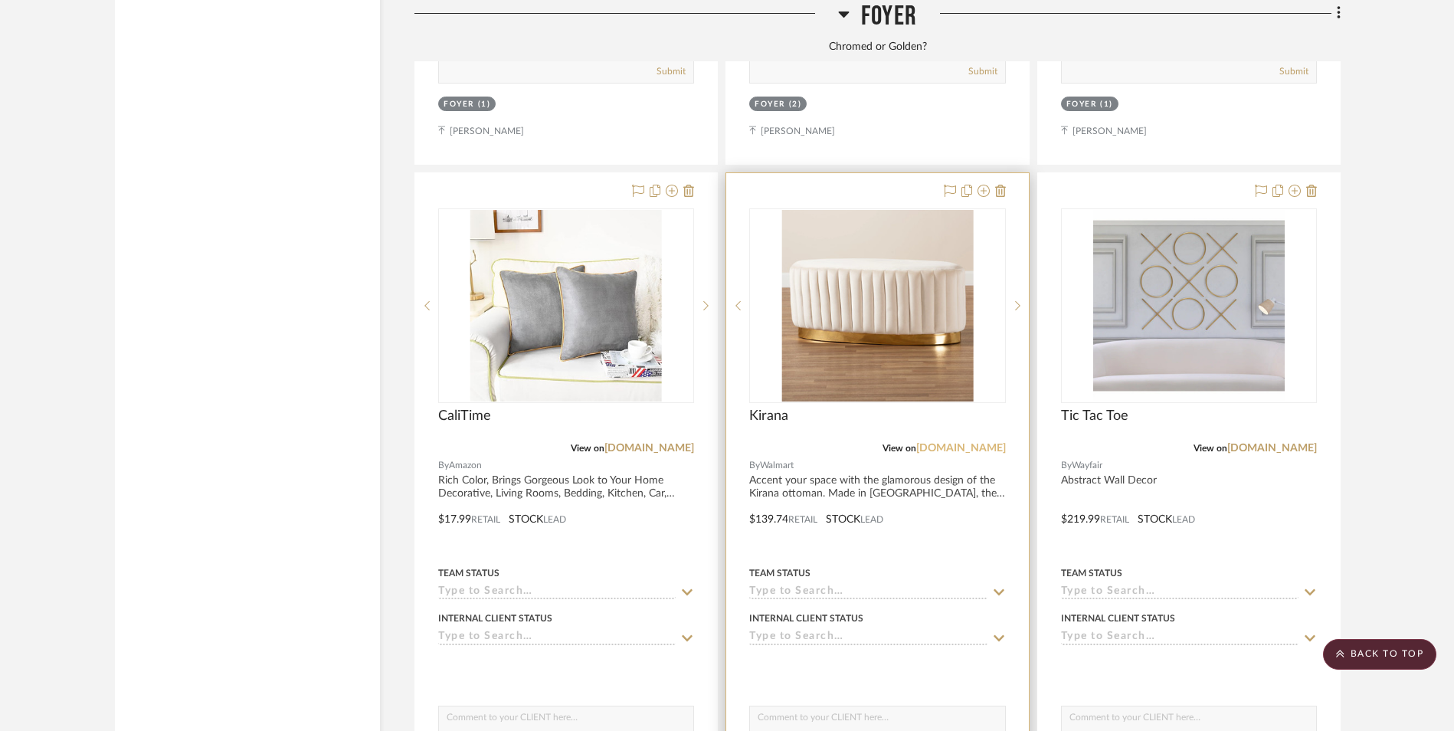
click at [980, 443] on link "[DOMAIN_NAME]" at bounding box center [961, 448] width 90 height 11
click at [927, 217] on img "0" at bounding box center [876, 305] width 191 height 191
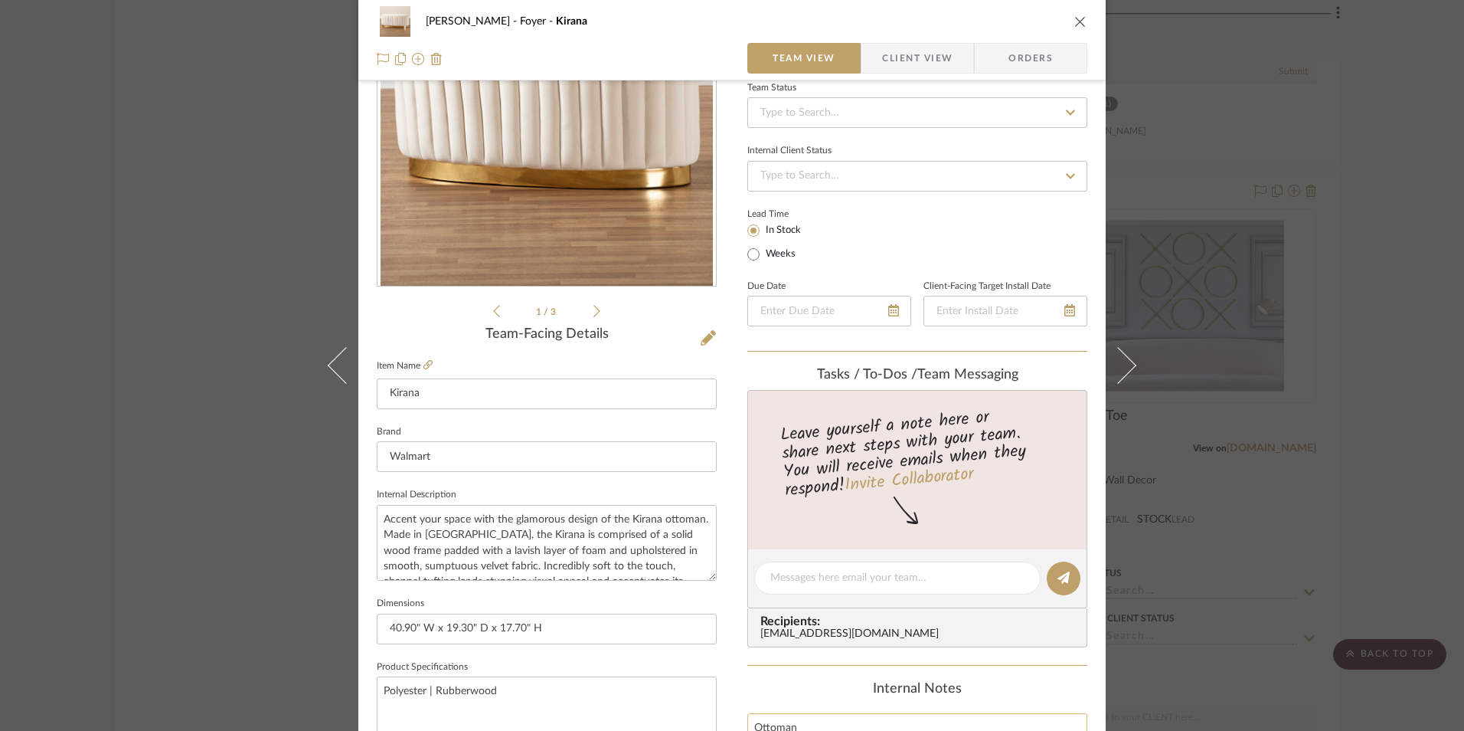
scroll to position [383, 0]
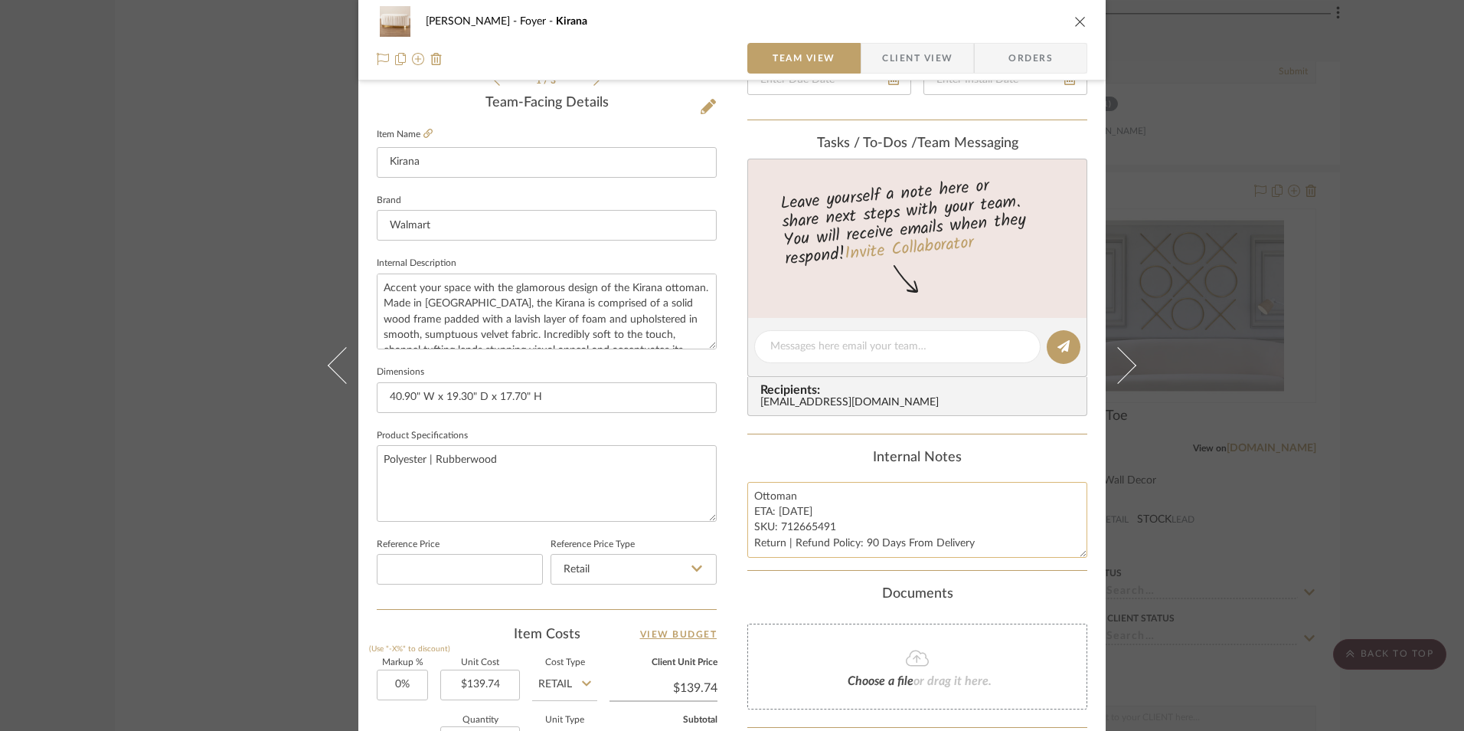
click at [793, 512] on textarea "Ottoman ETA: [DATE] SKU: 712665491 Return | Refund Policy: 90 Days From Delivery" at bounding box center [918, 520] width 340 height 76
type textarea "Ottoman ETA: [DATE] SKU: 712665491 Return | Refund Policy: 90 Days From Delivery"
click at [821, 470] on div "Internal Notes Ottoman ETA: [DATE] SKU: 712665491 Return | Refund Policy: 90 Da…" at bounding box center [918, 504] width 340 height 108
click at [1078, 21] on icon "close" at bounding box center [1081, 21] width 12 height 12
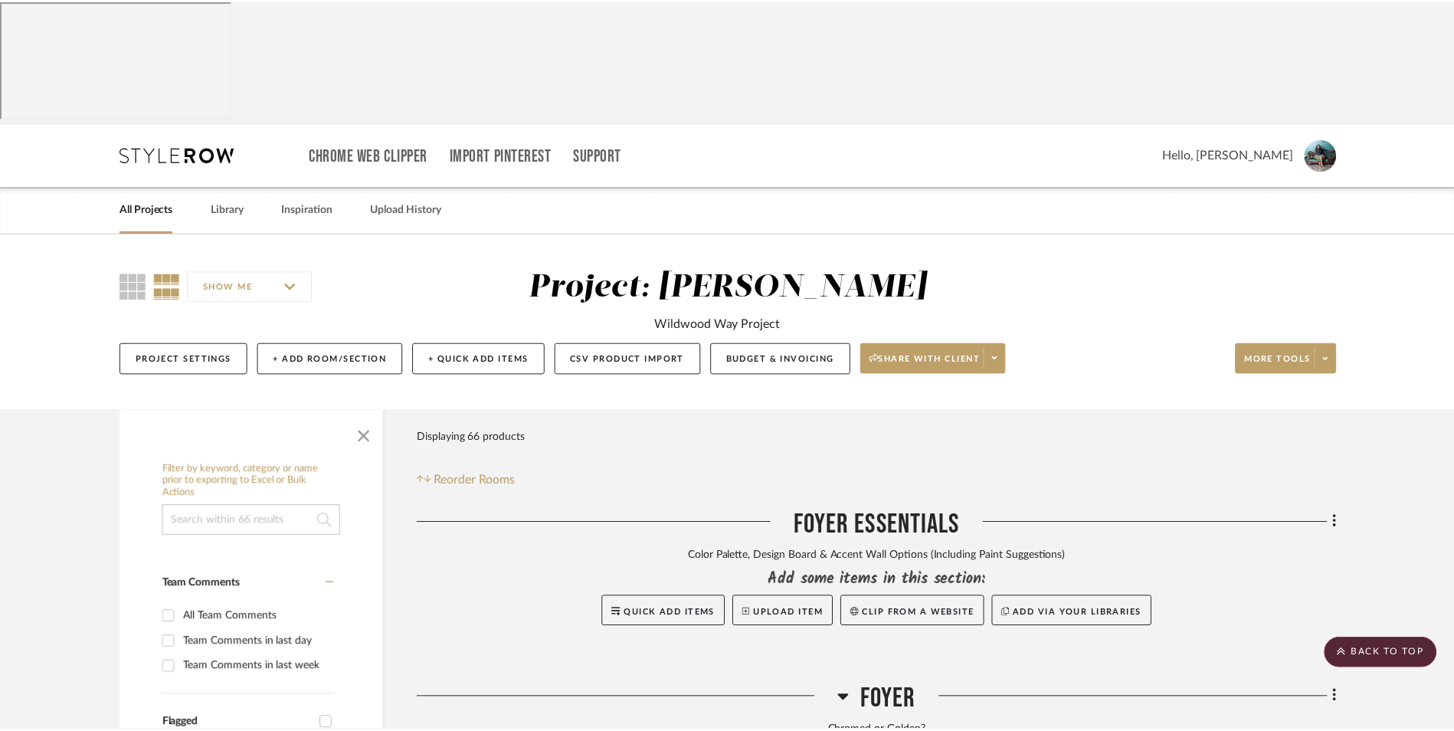
scroll to position [3310, 0]
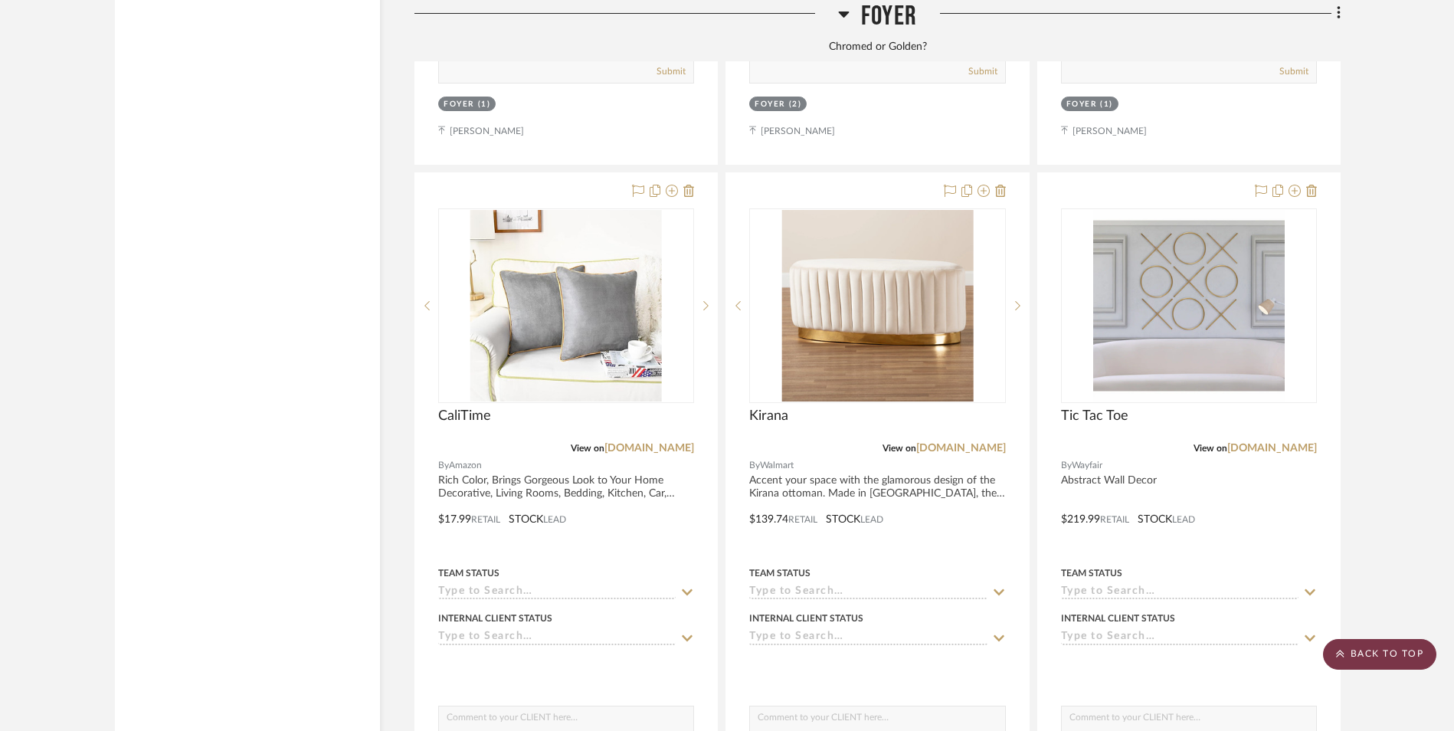
click at [1369, 653] on scroll-to-top-button "BACK TO TOP" at bounding box center [1379, 654] width 113 height 31
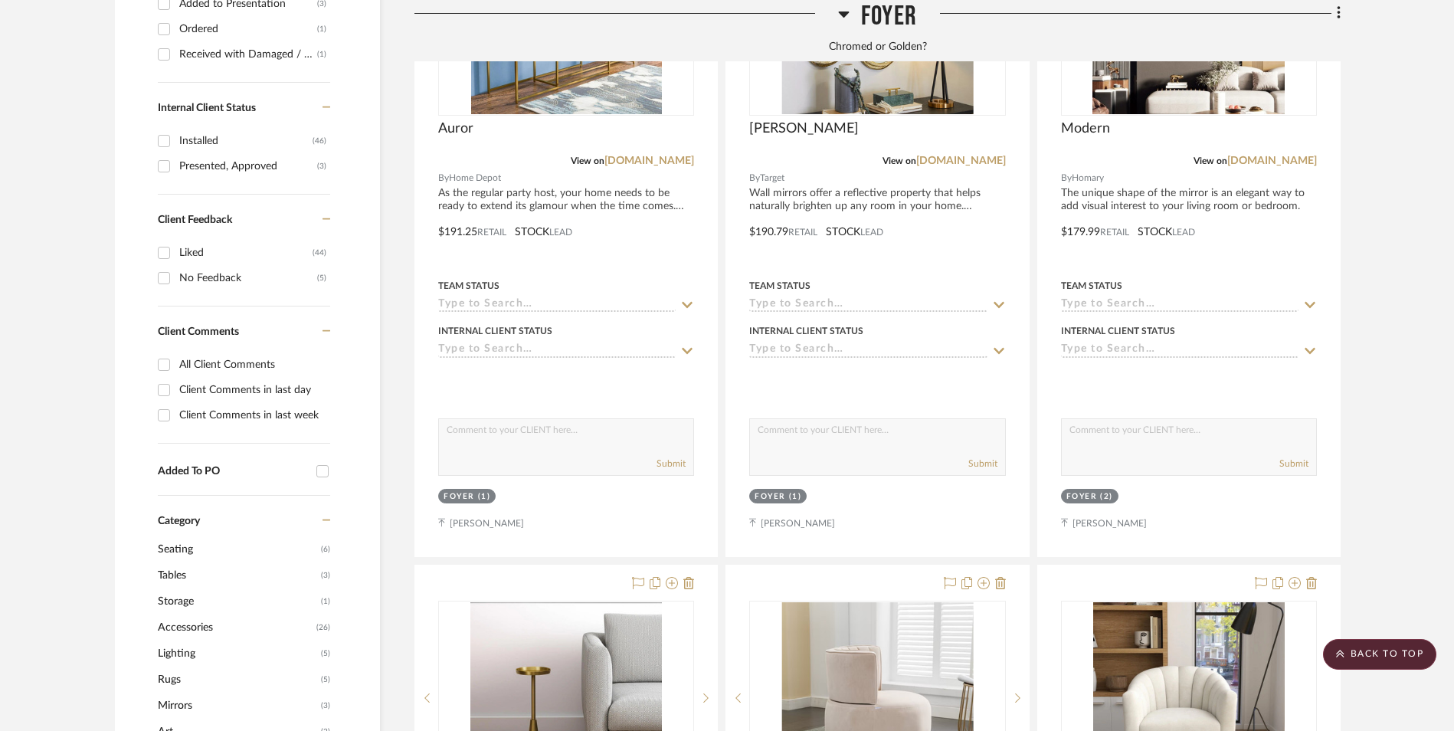
scroll to position [0, 0]
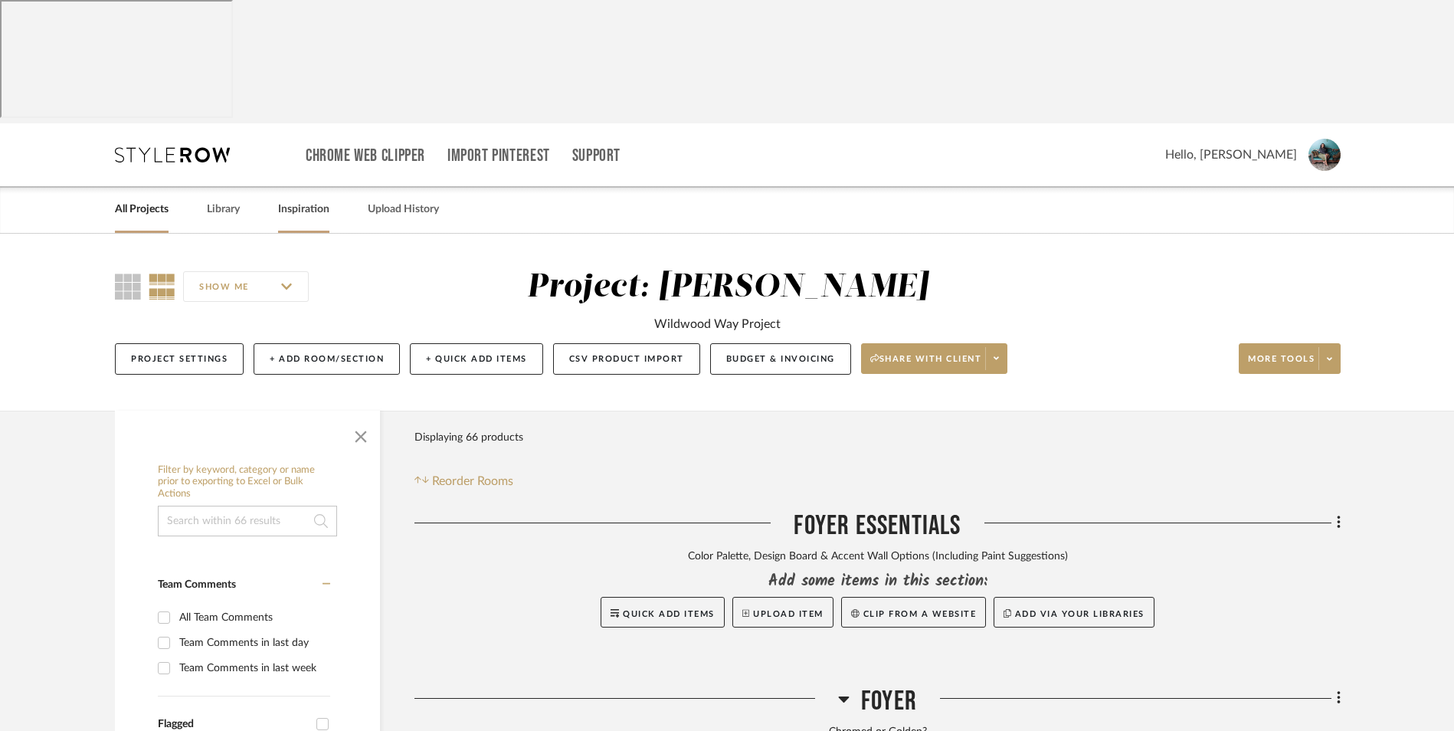
click at [290, 199] on link "Inspiration" at bounding box center [303, 209] width 51 height 21
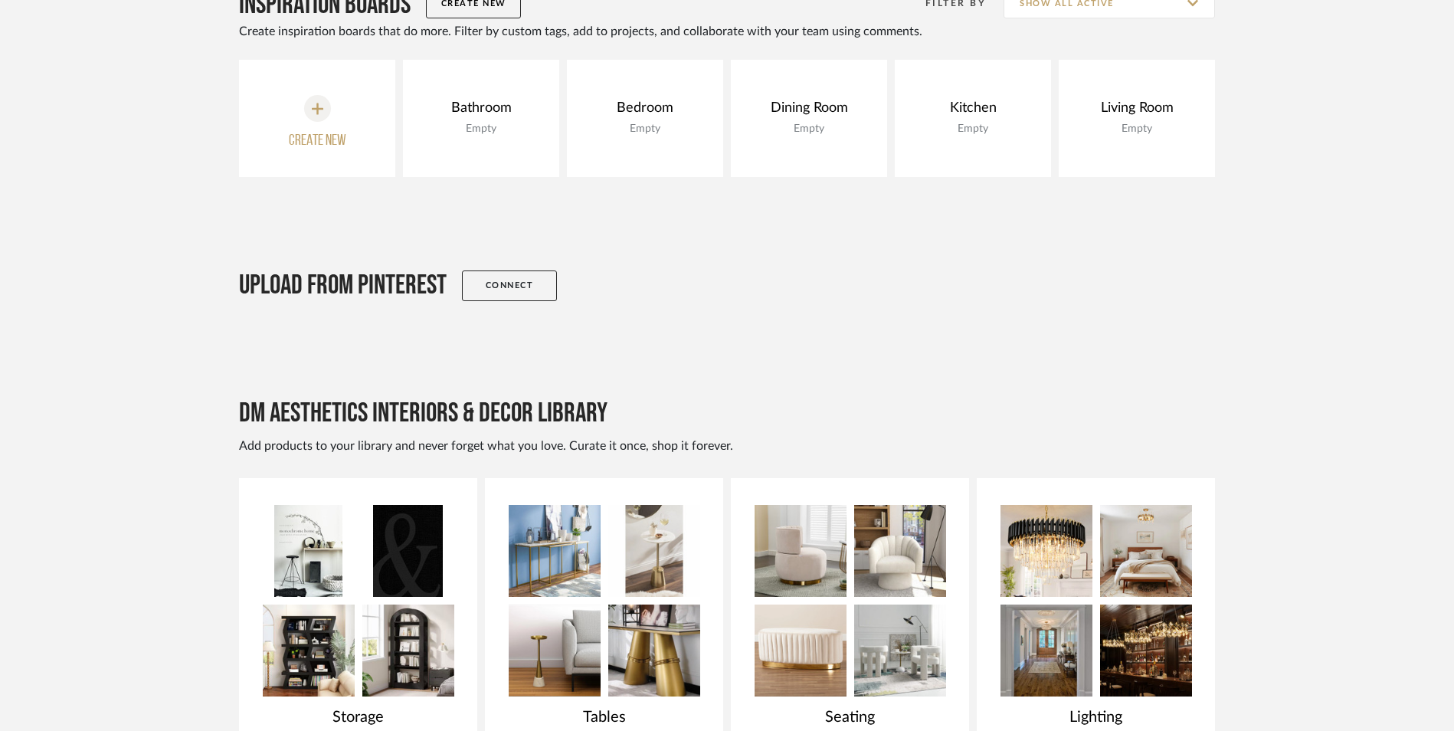
scroll to position [383, 0]
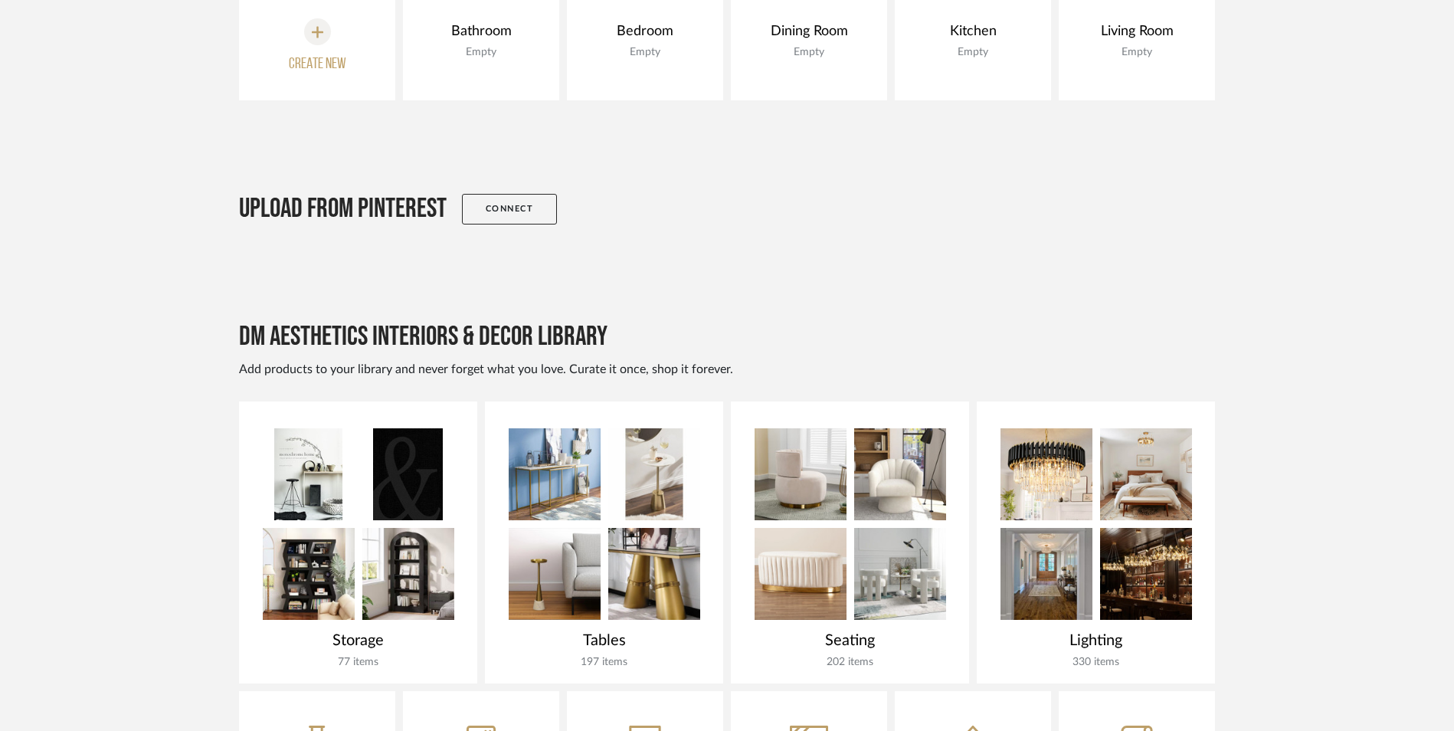
click at [896, 528] on img at bounding box center [900, 574] width 92 height 92
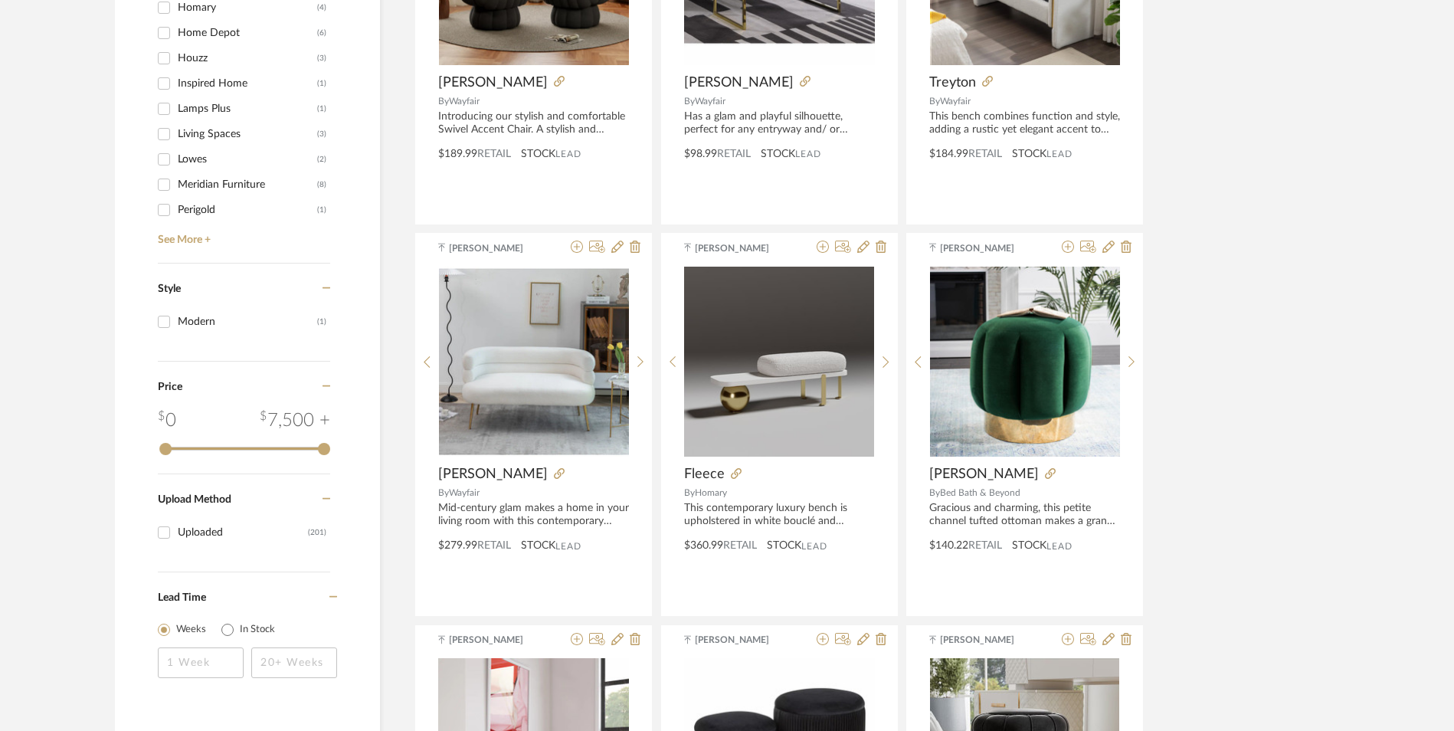
scroll to position [1838, 0]
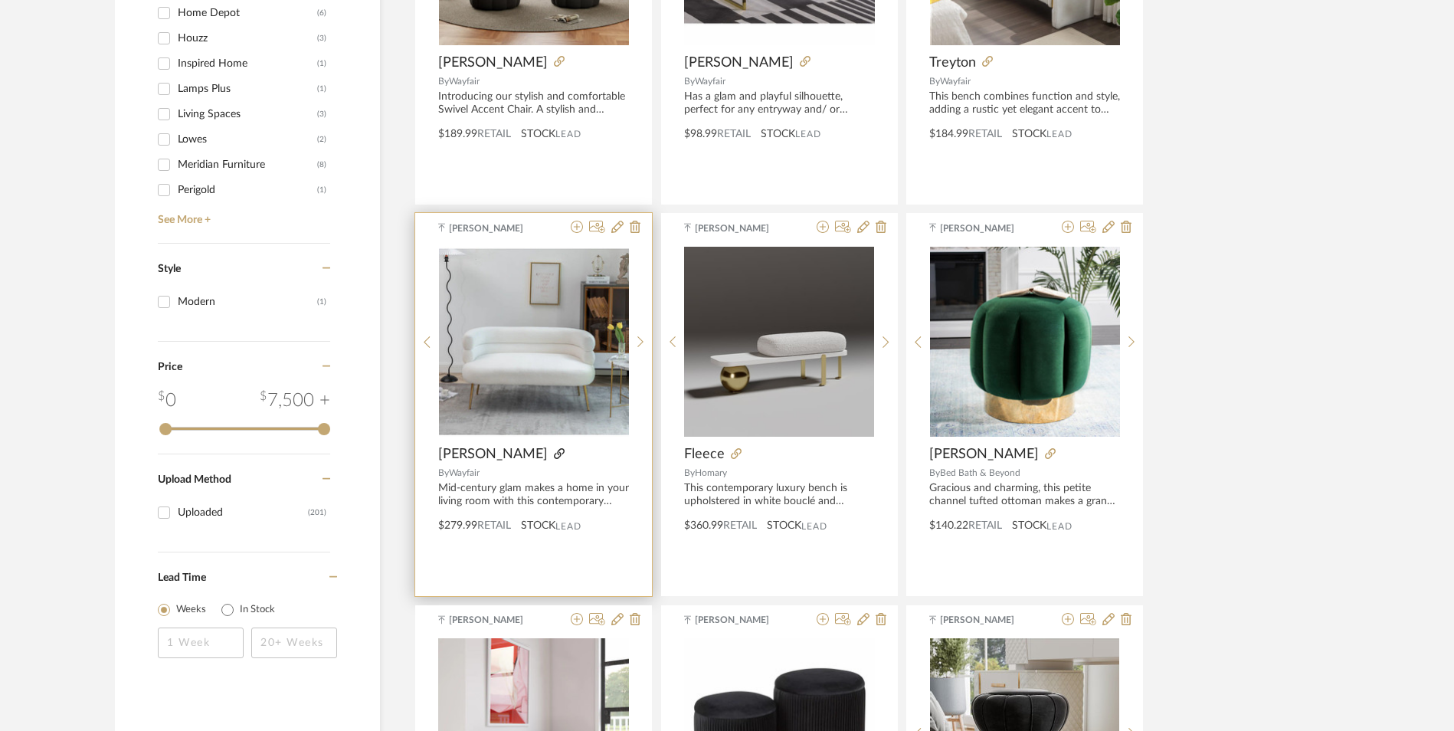
click at [554, 448] on icon at bounding box center [559, 453] width 11 height 11
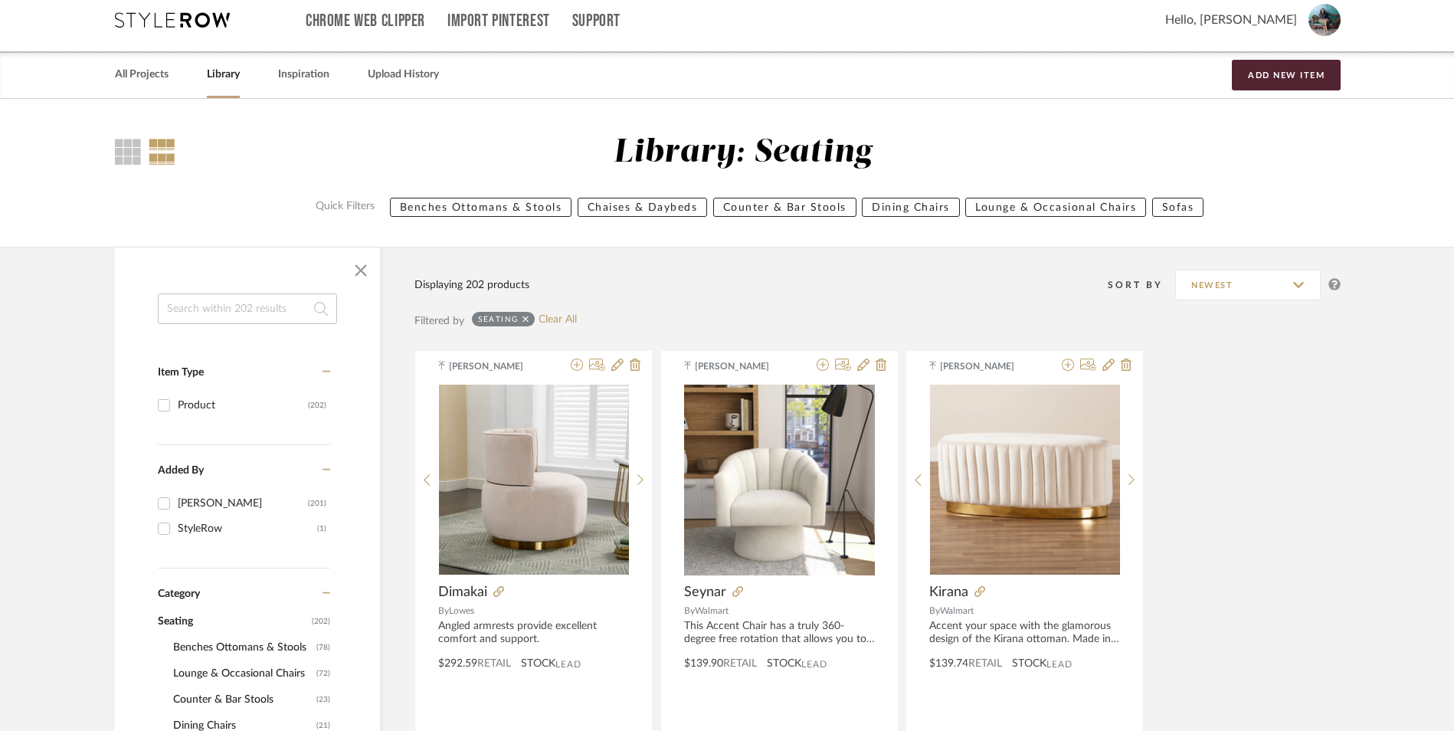
scroll to position [0, 0]
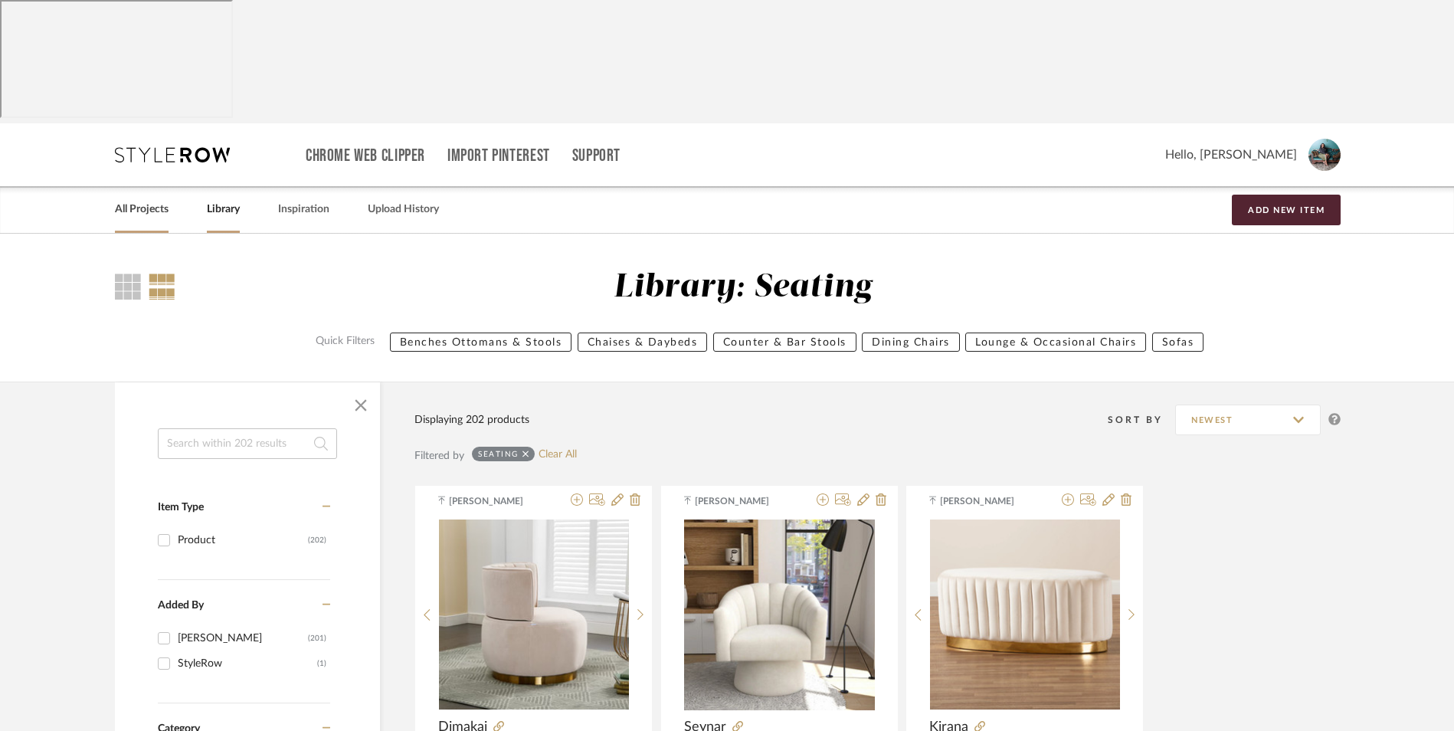
click at [141, 199] on link "All Projects" at bounding box center [142, 209] width 54 height 21
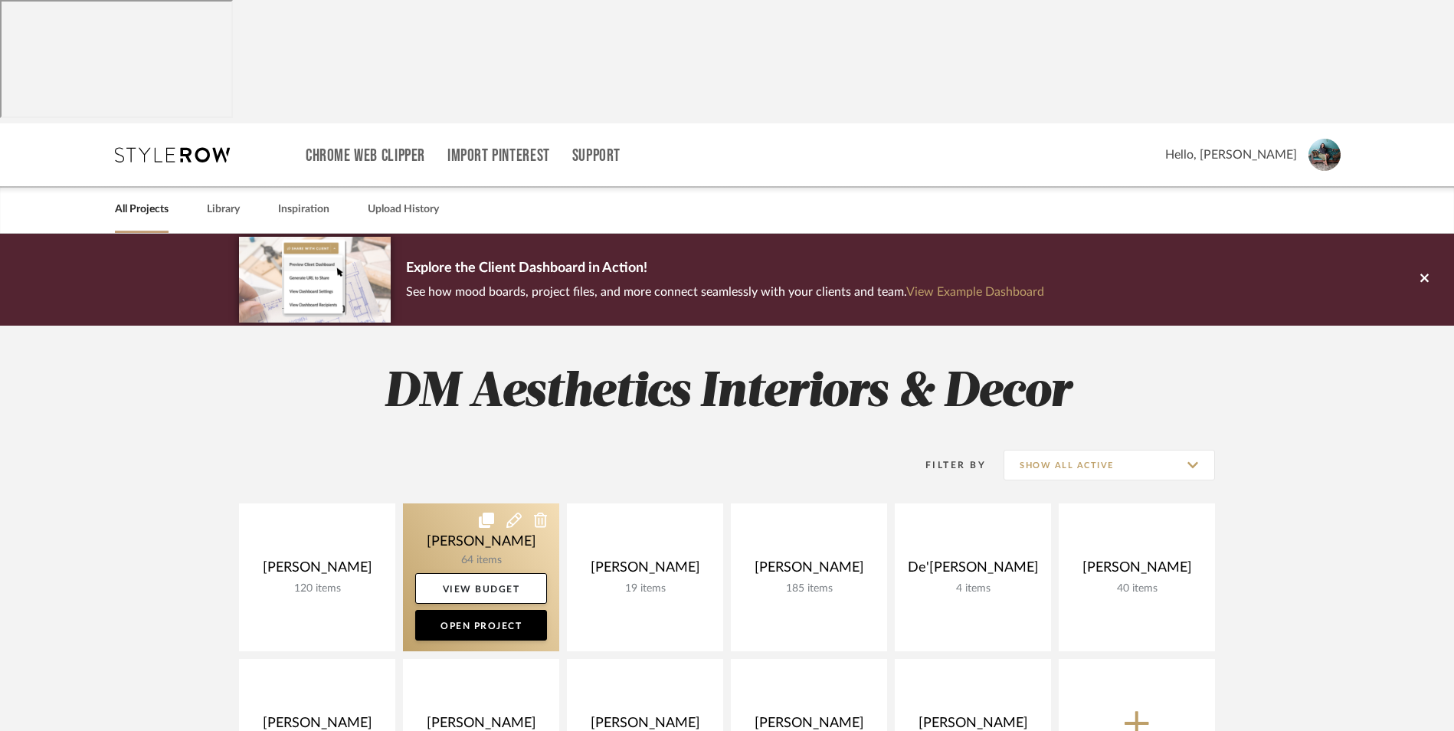
click at [473, 503] on link at bounding box center [481, 577] width 156 height 148
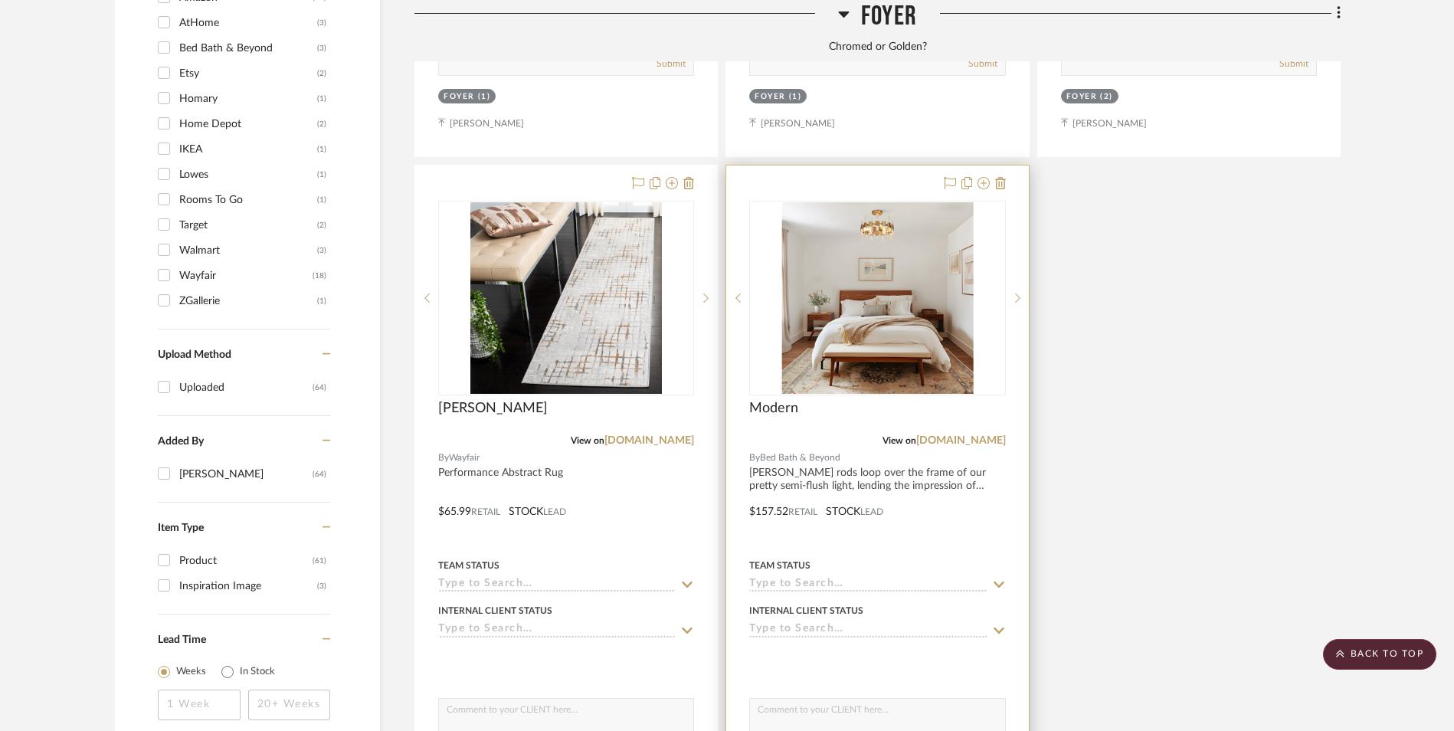
scroll to position [2145, 0]
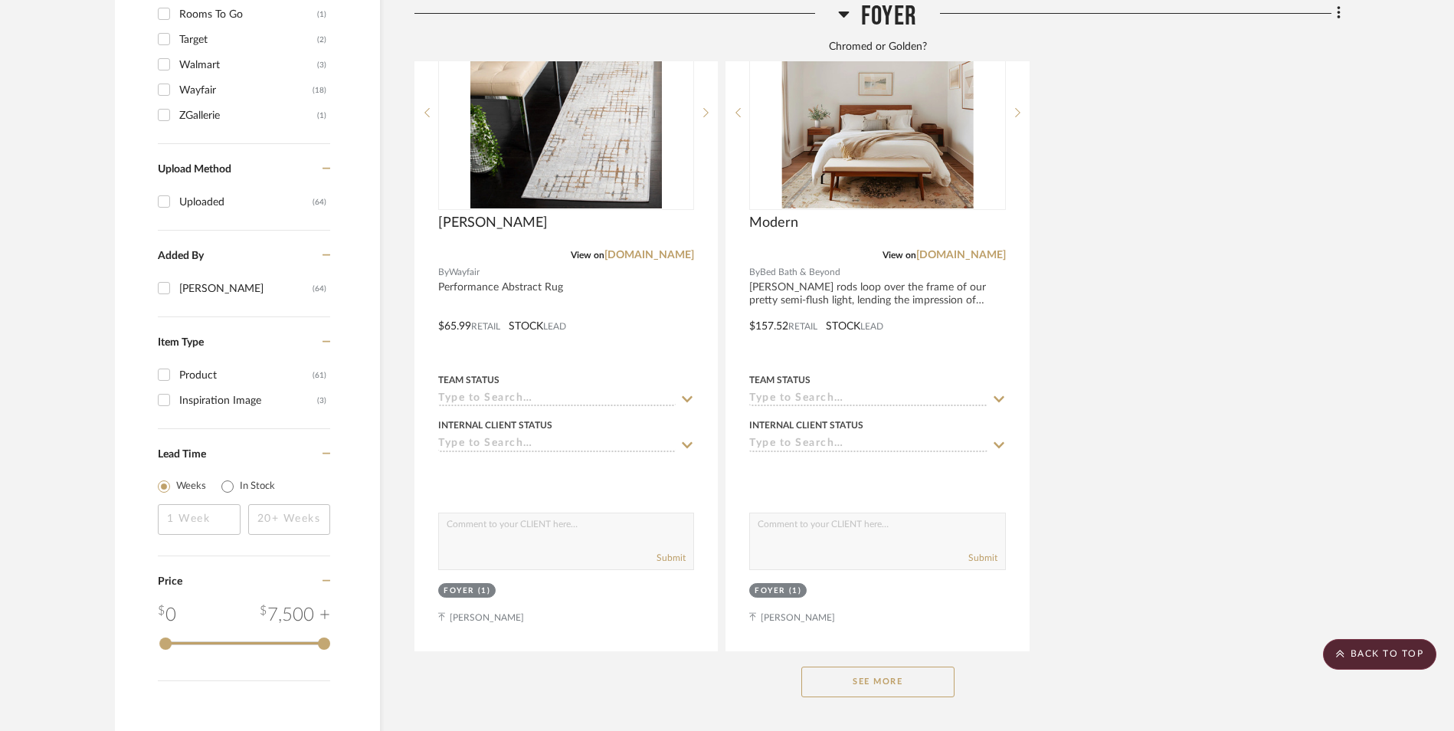
click at [924, 666] on button "See More" at bounding box center [877, 681] width 153 height 31
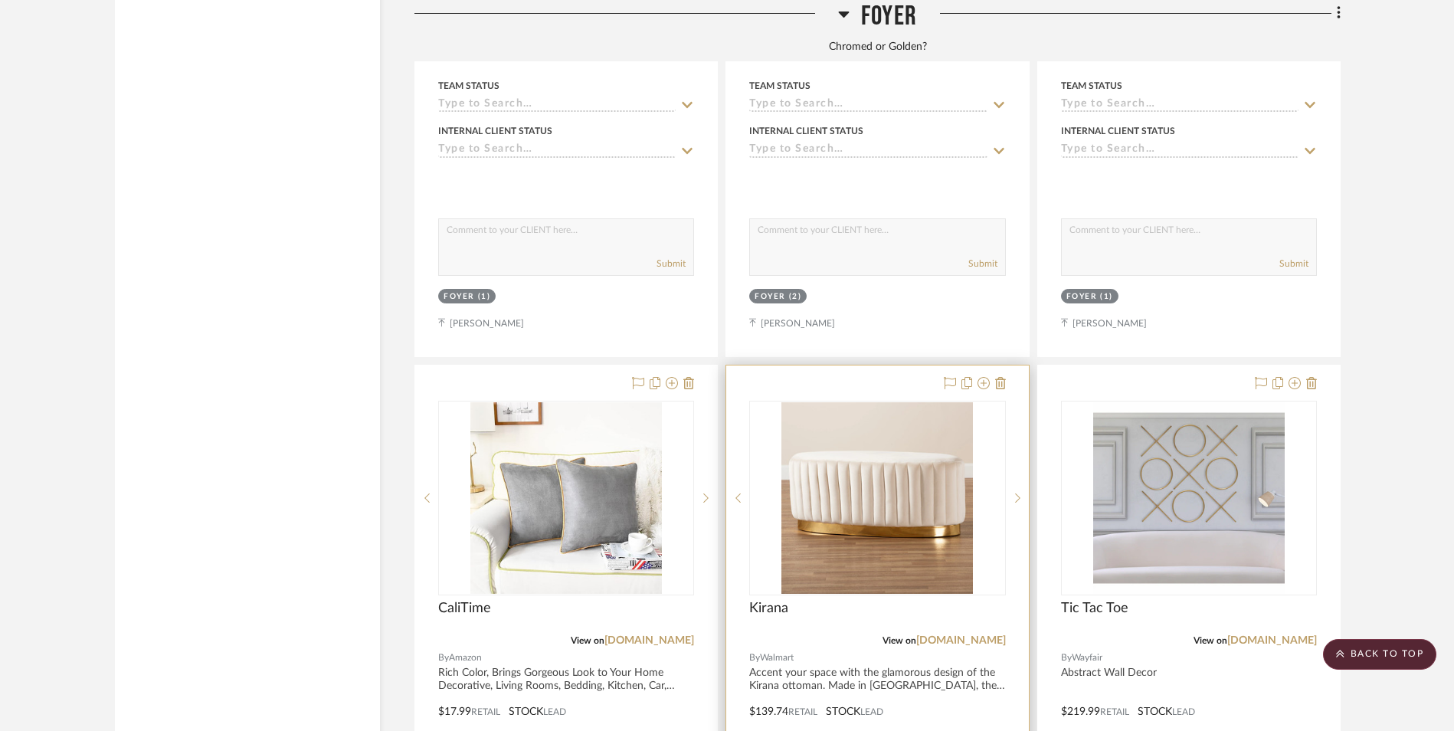
scroll to position [3217, 0]
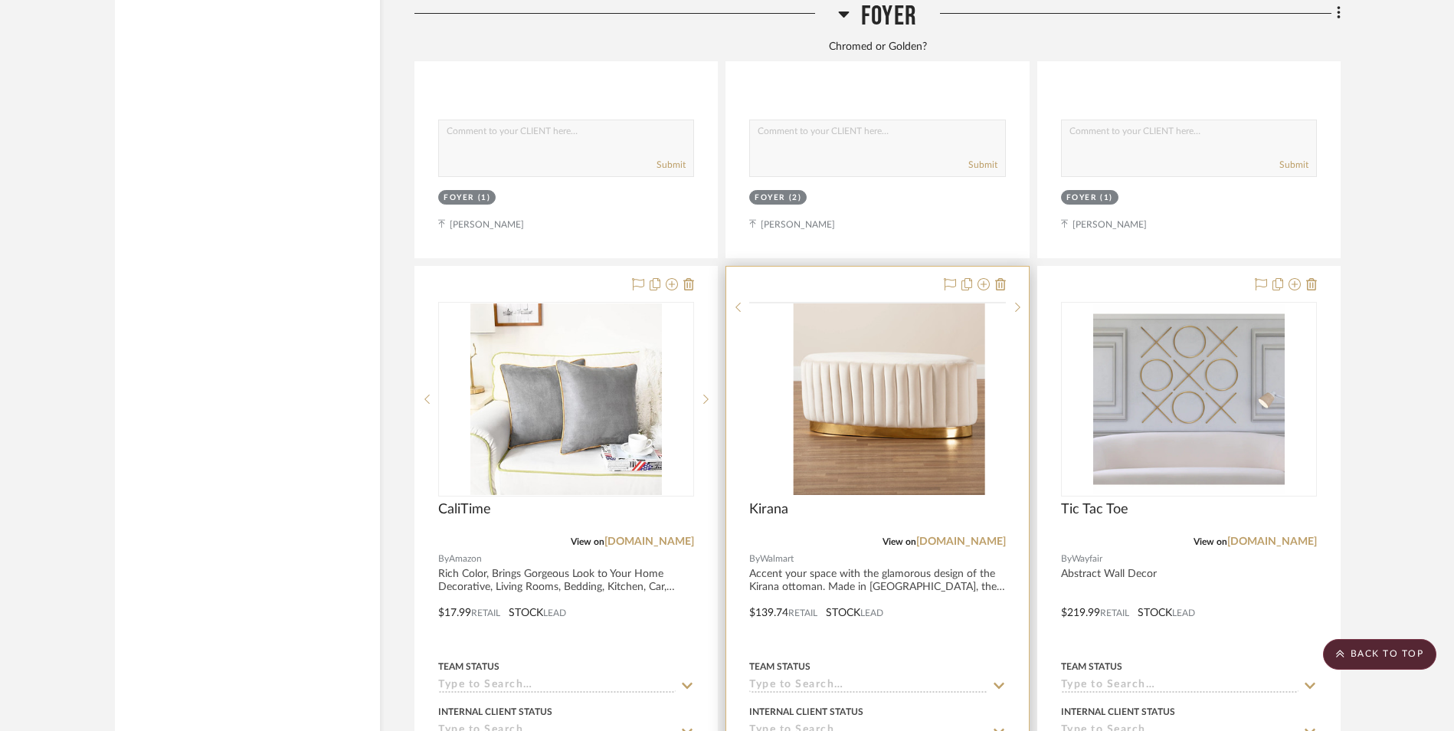
click at [0, 0] on img at bounding box center [0, 0] width 0 height 0
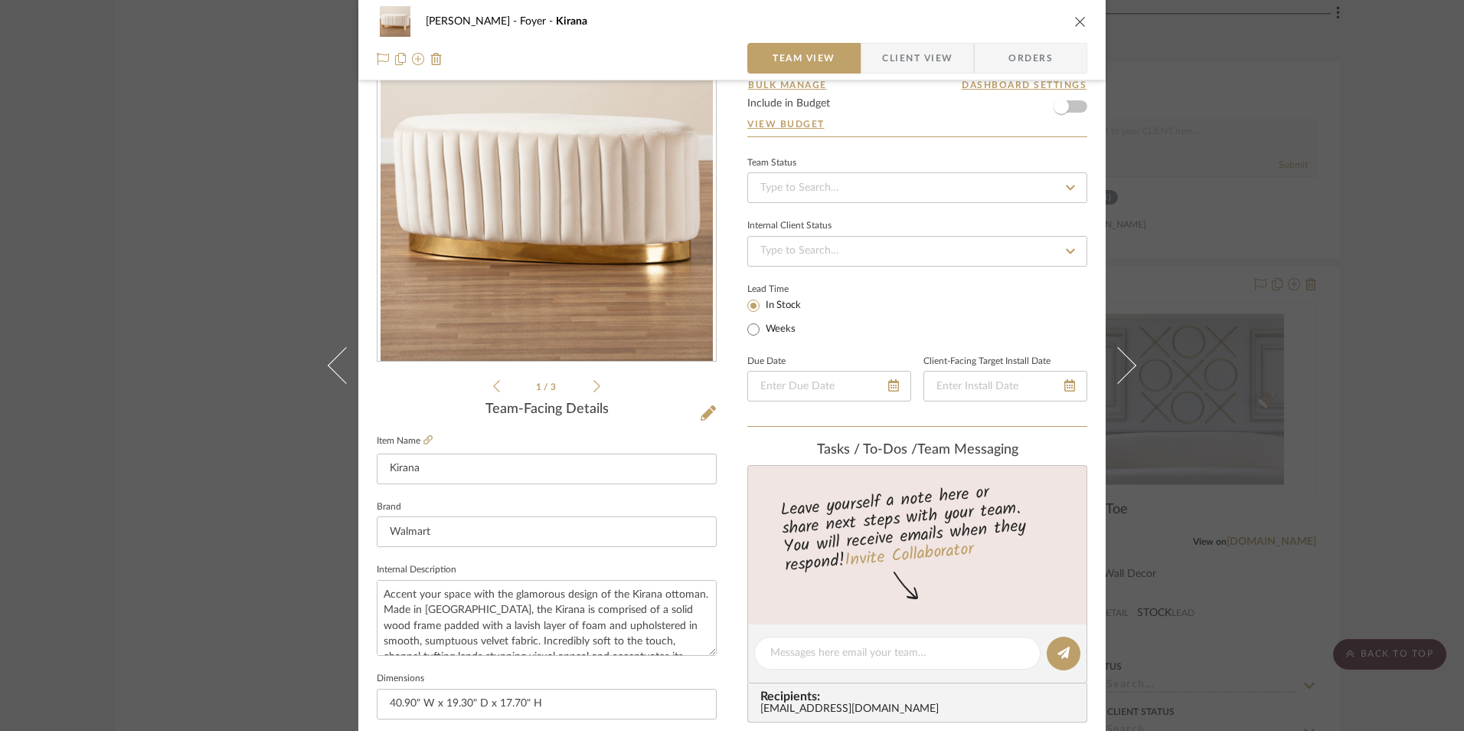
scroll to position [0, 0]
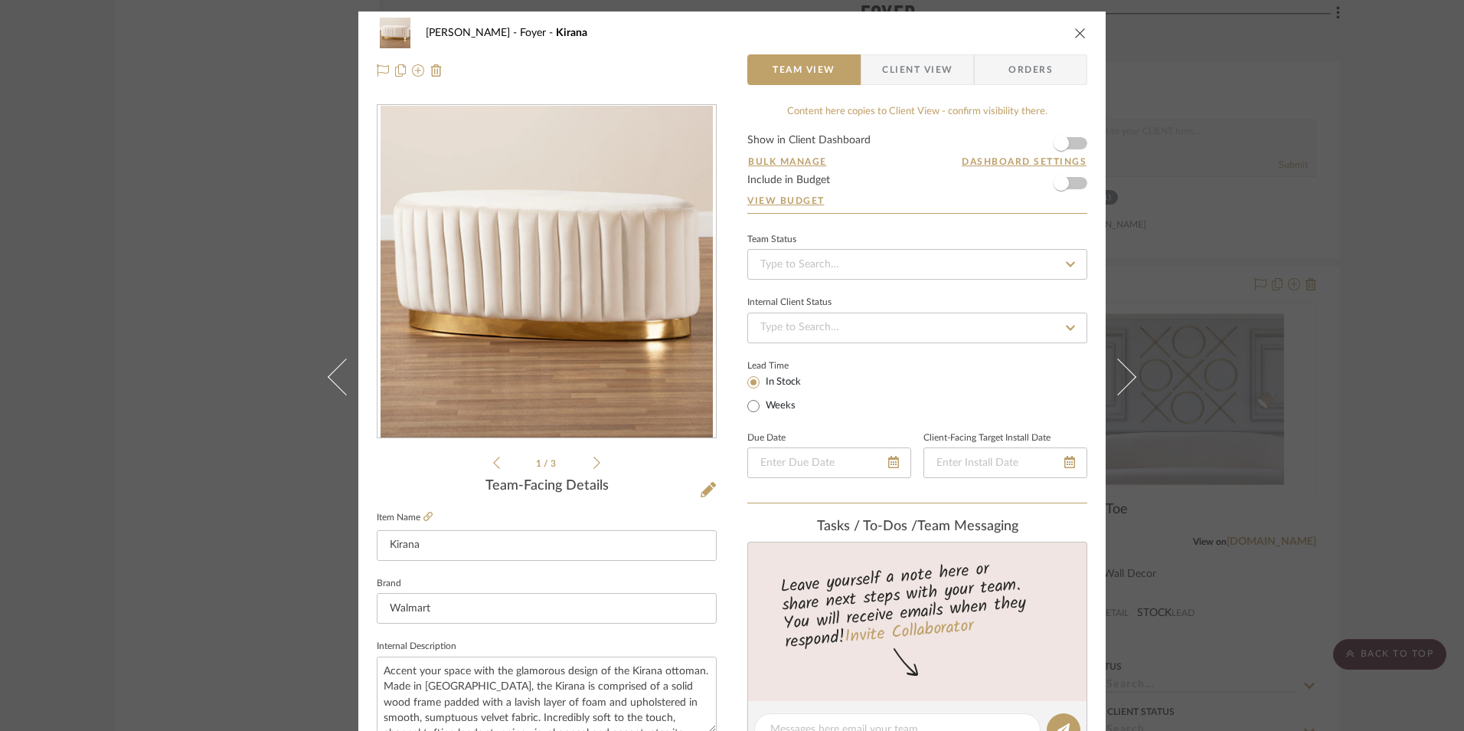
click at [1074, 39] on button "close" at bounding box center [1081, 33] width 14 height 14
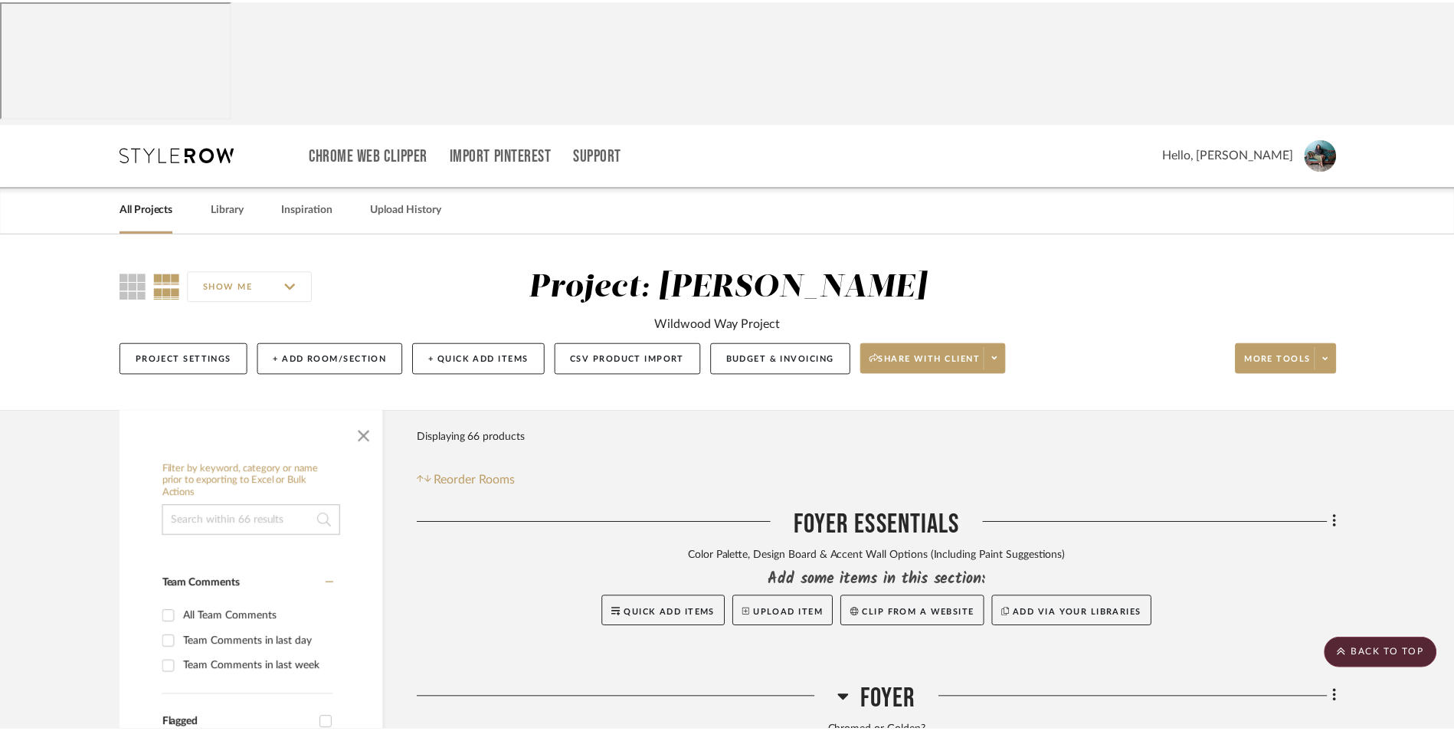
scroll to position [3217, 0]
